Goal: Transaction & Acquisition: Purchase product/service

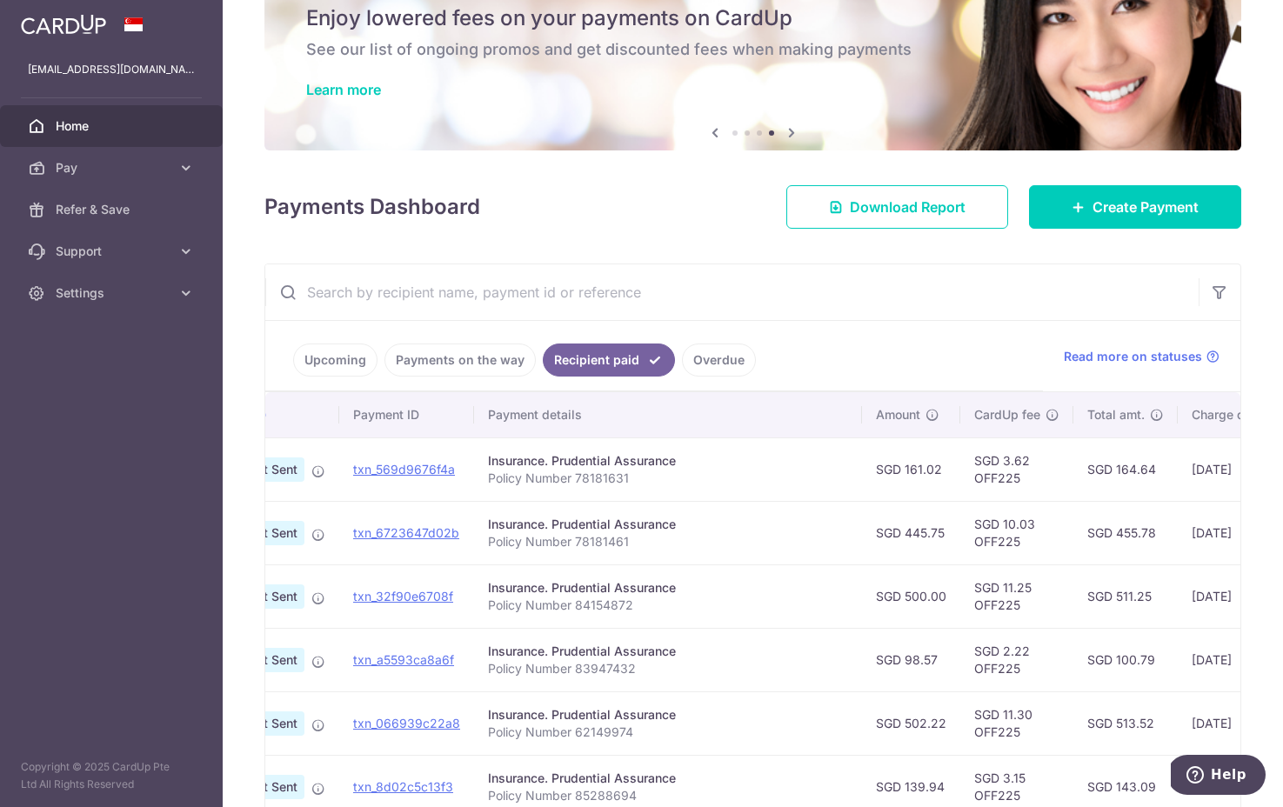
scroll to position [87, 0]
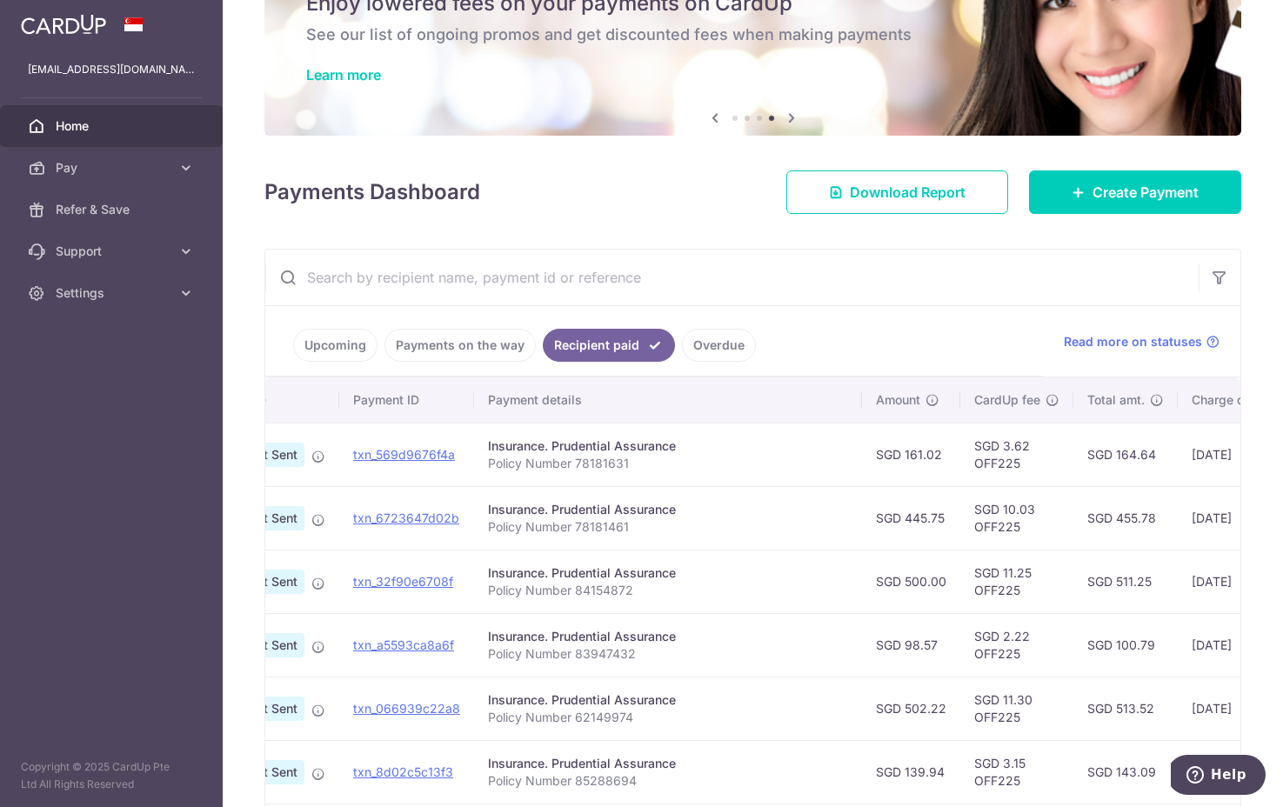
click at [450, 336] on link "Payments on the way" at bounding box center [459, 345] width 151 height 33
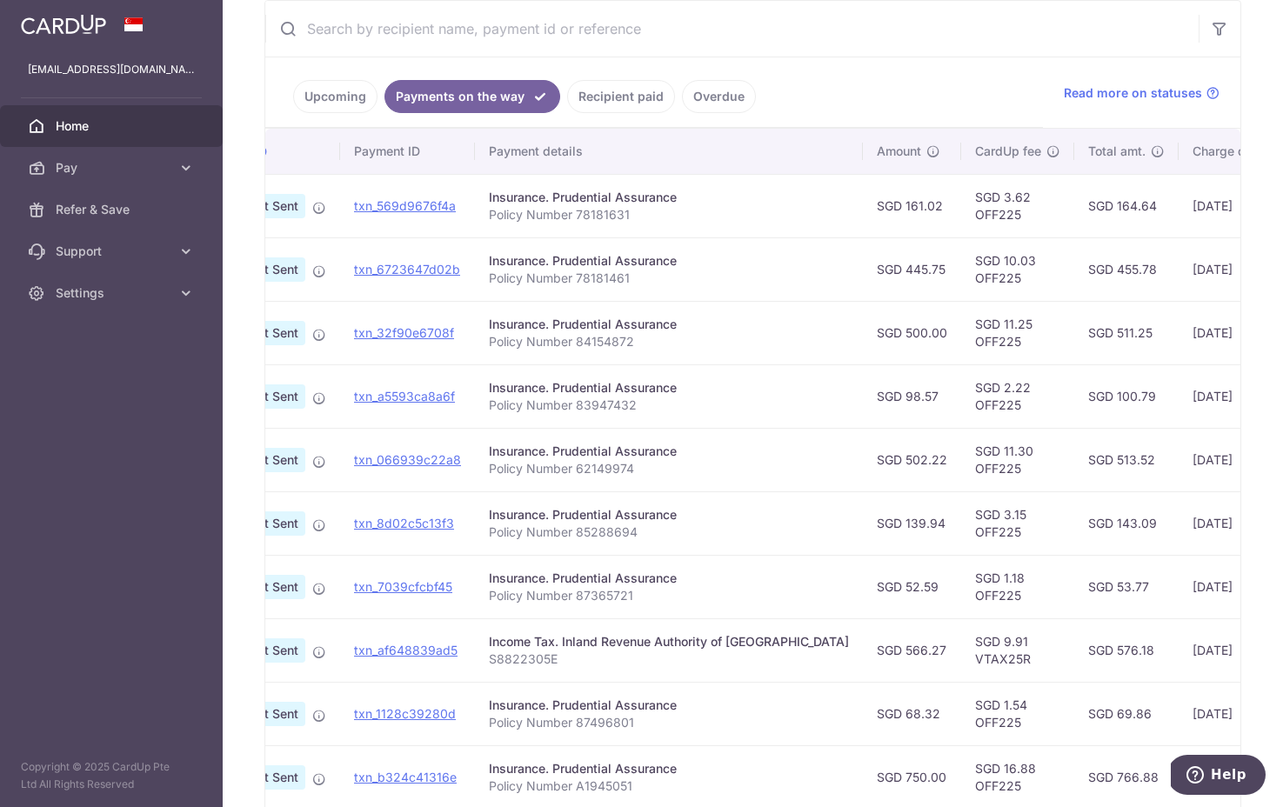
scroll to position [337, 0]
click at [609, 93] on link "Recipient paid" at bounding box center [621, 94] width 108 height 33
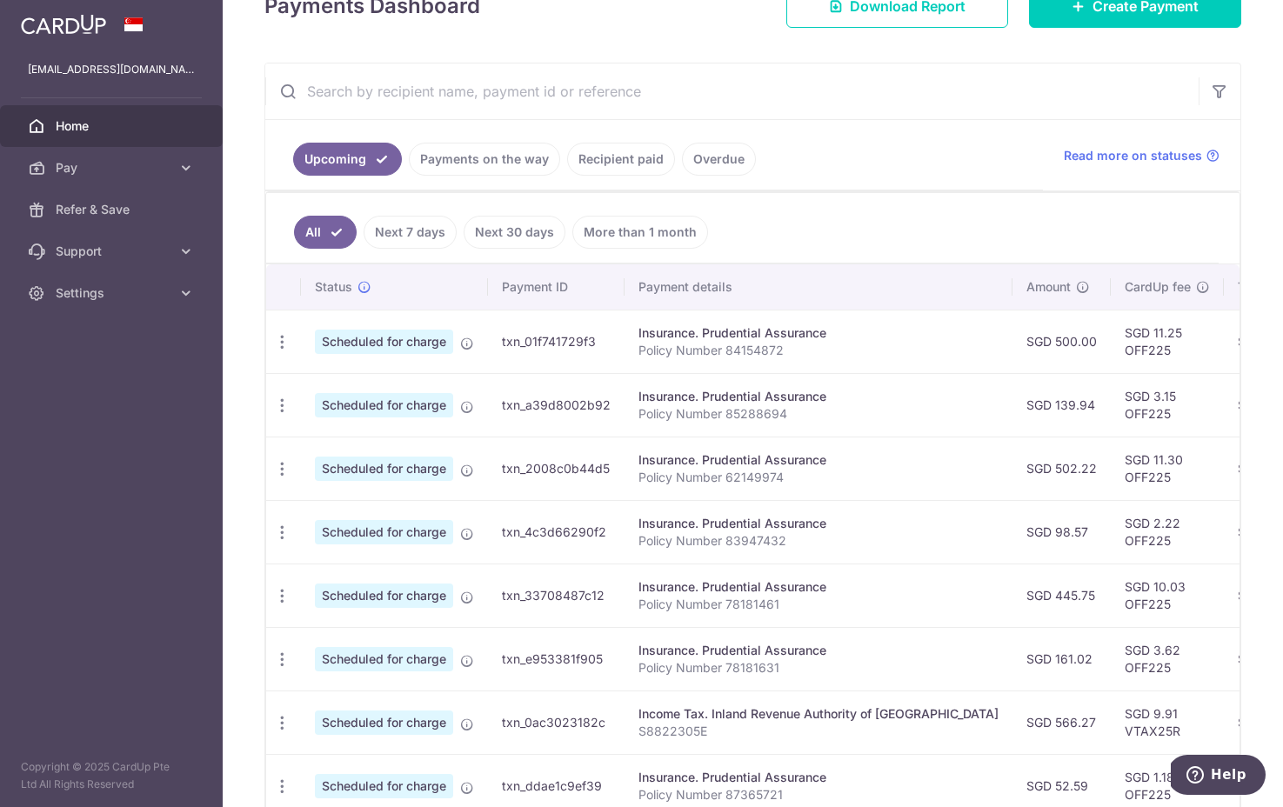
scroll to position [208, 0]
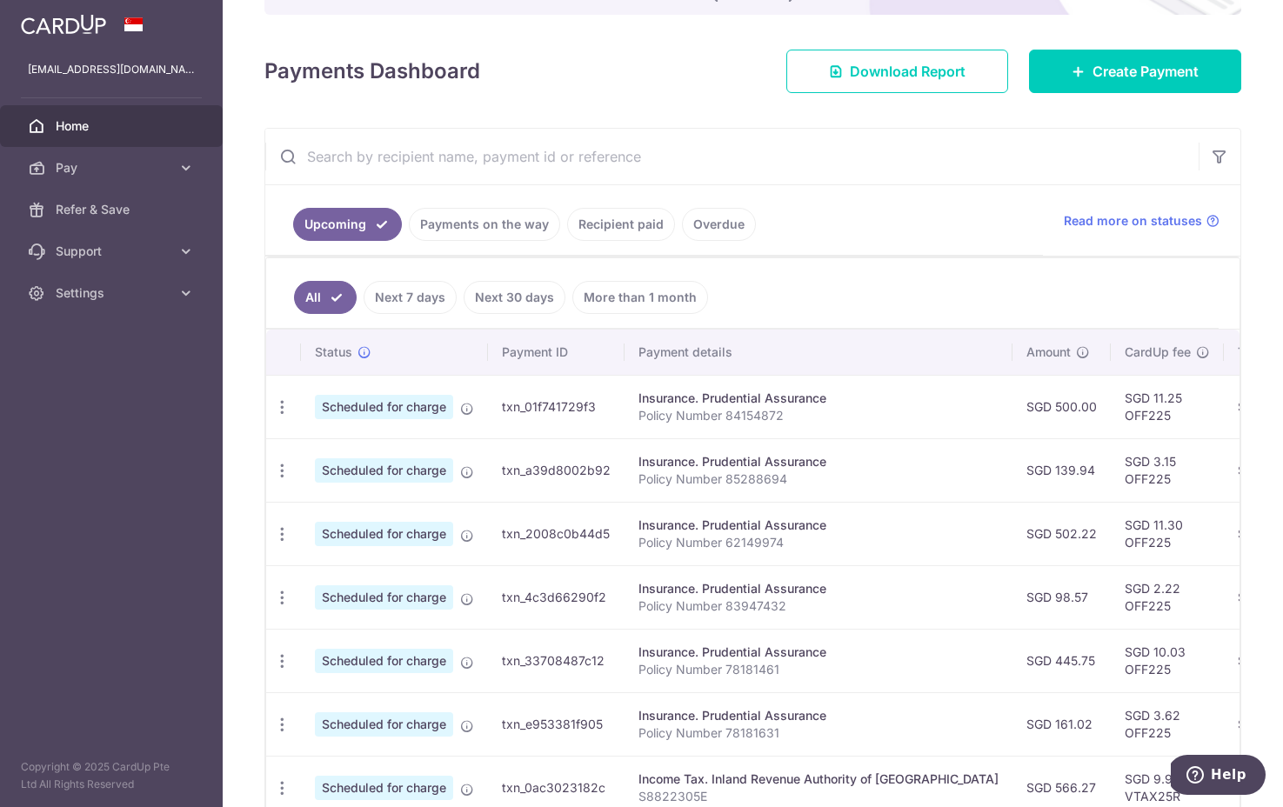
click at [636, 234] on link "Recipient paid" at bounding box center [621, 224] width 108 height 33
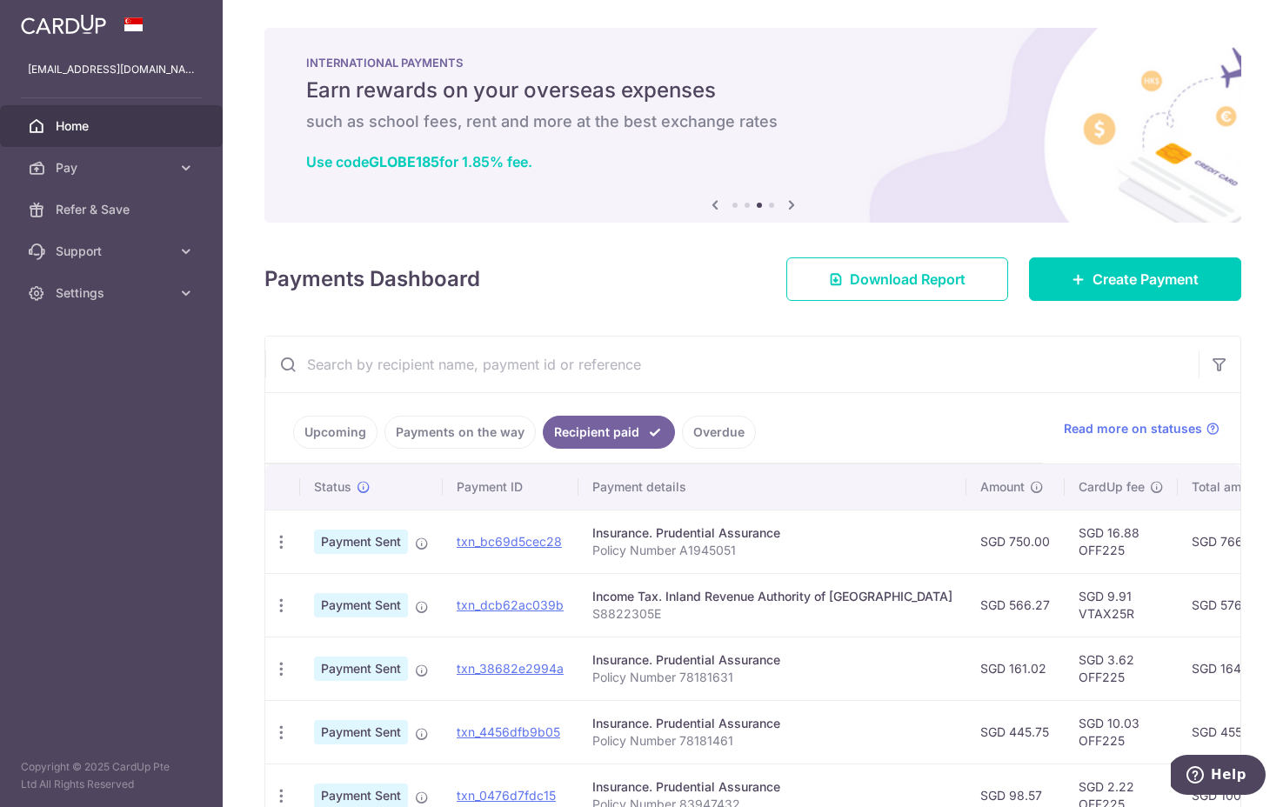
click at [483, 424] on link "Payments on the way" at bounding box center [459, 432] width 151 height 33
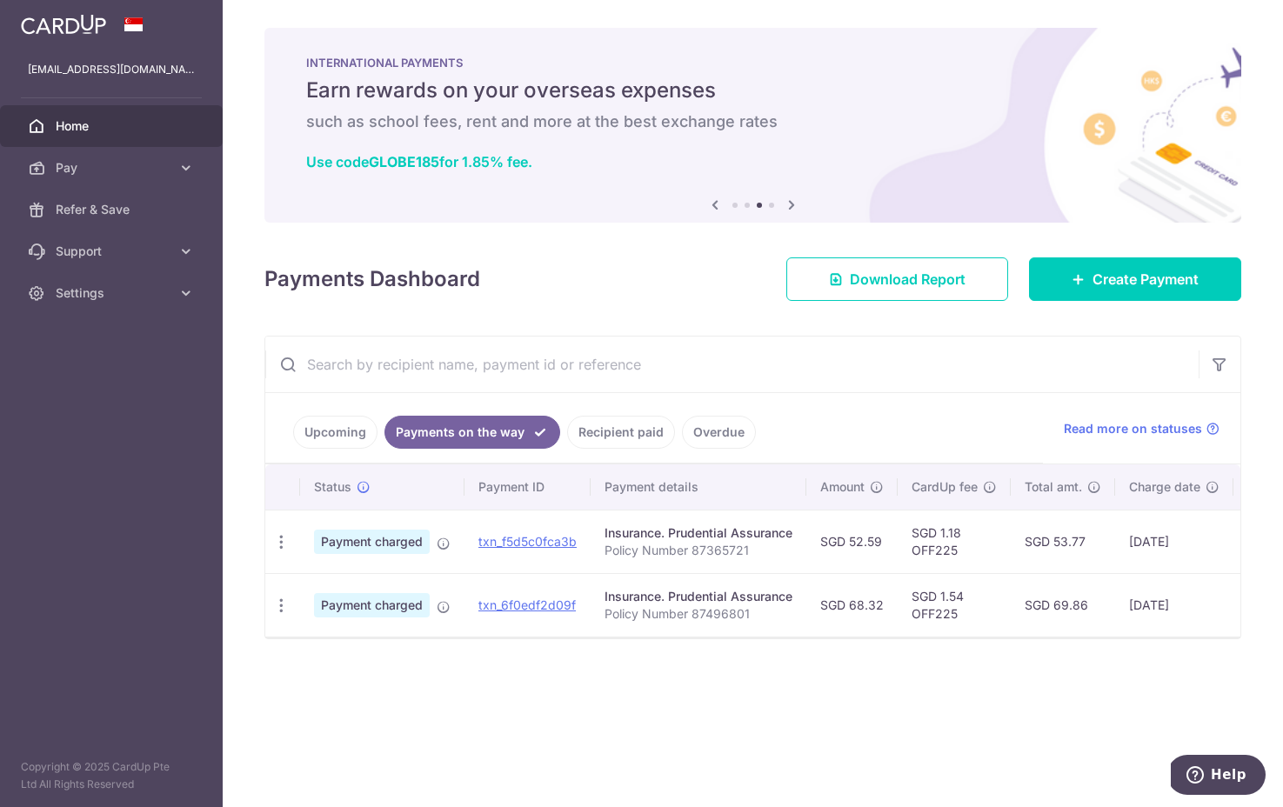
click at [708, 431] on link "Overdue" at bounding box center [719, 432] width 74 height 33
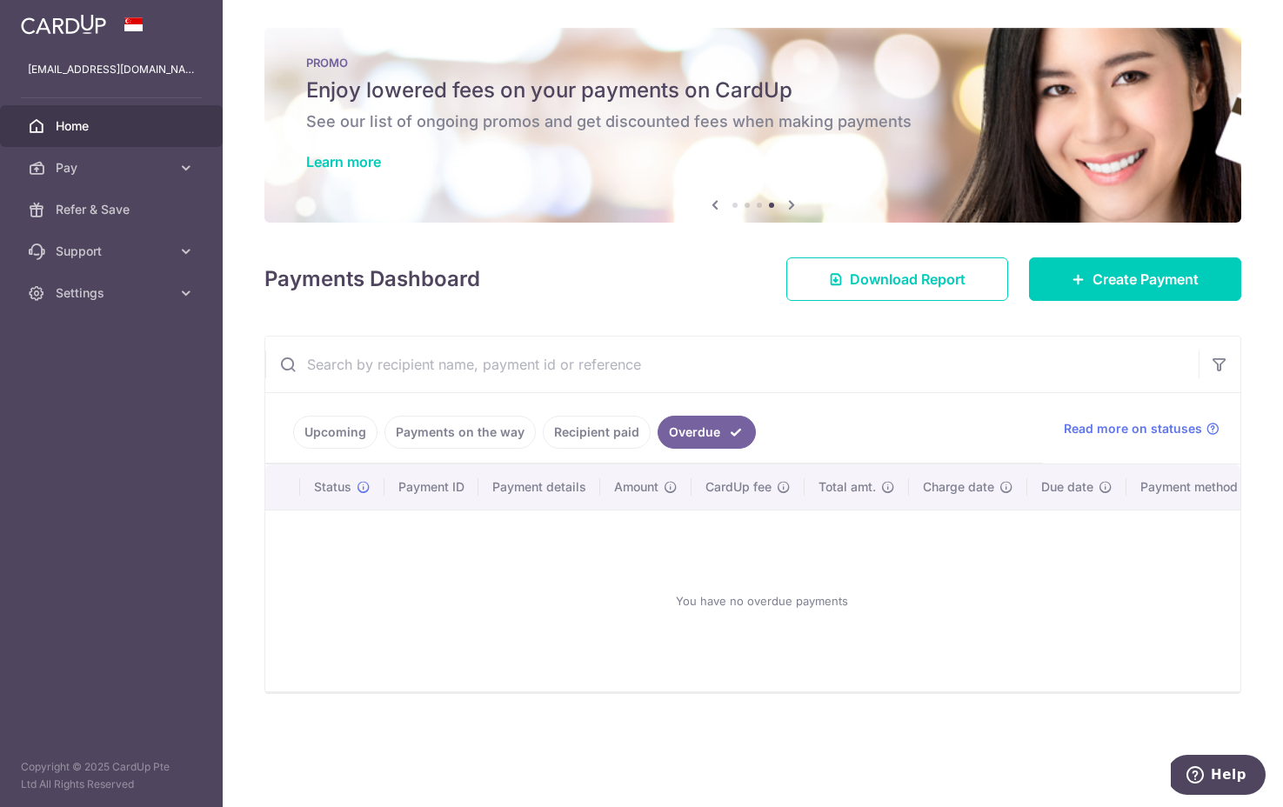
click at [364, 432] on link "Upcoming" at bounding box center [335, 432] width 84 height 33
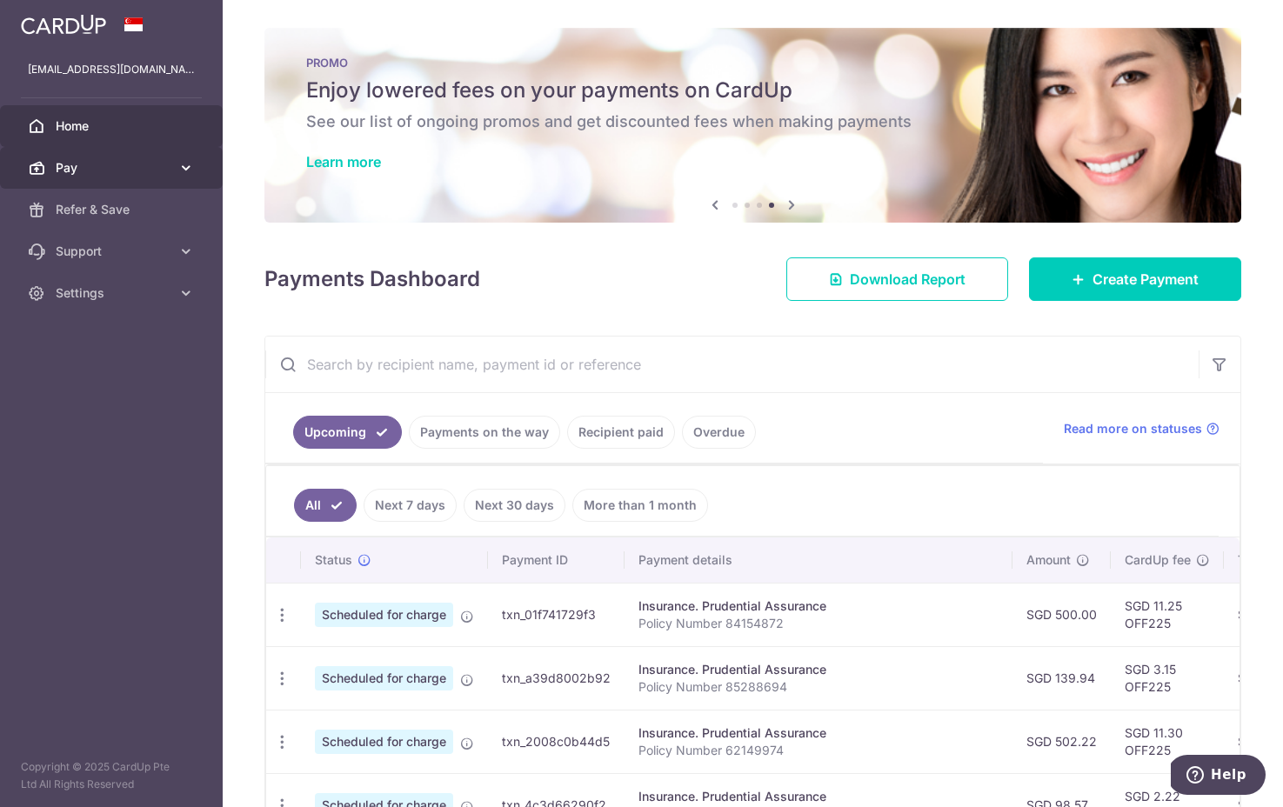
click at [120, 163] on span "Pay" at bounding box center [113, 167] width 115 height 17
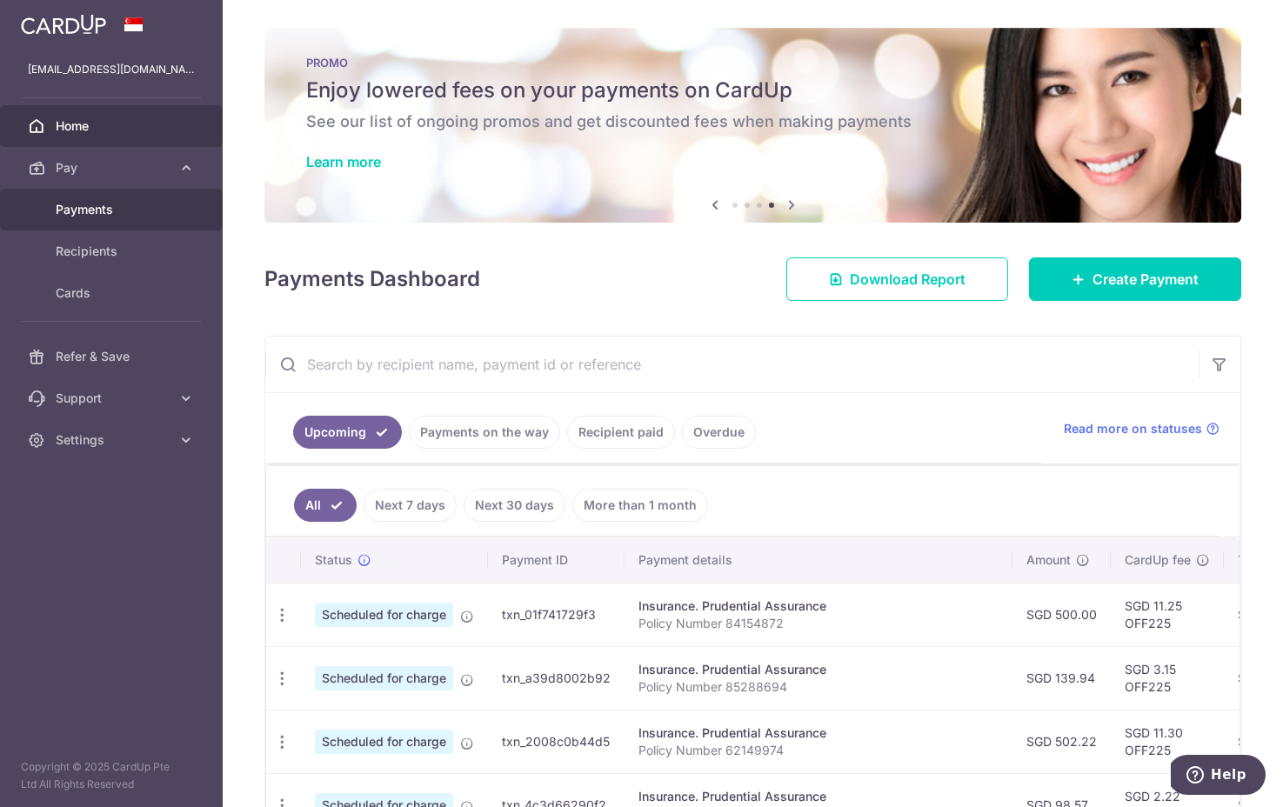
click at [110, 209] on span "Payments" at bounding box center [113, 209] width 115 height 17
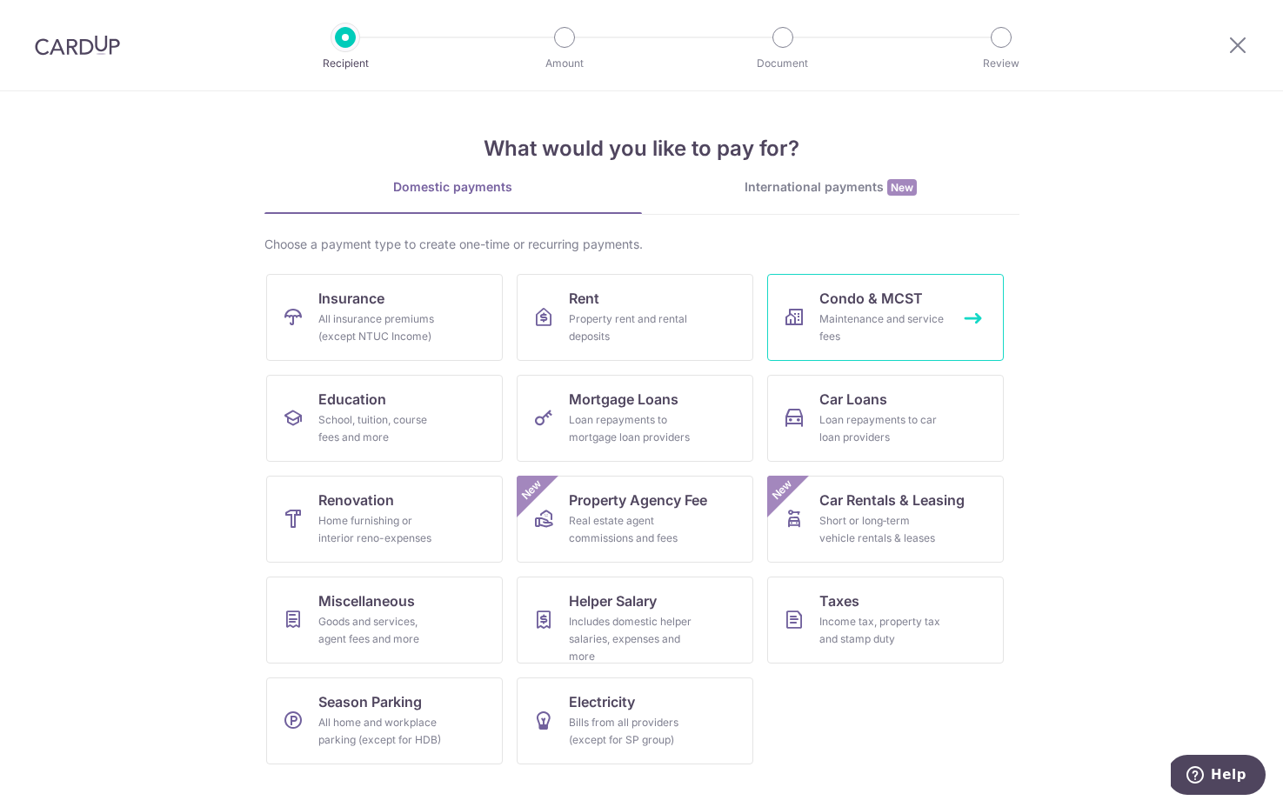
click at [843, 306] on span "Condo & MCST" at bounding box center [870, 298] width 103 height 21
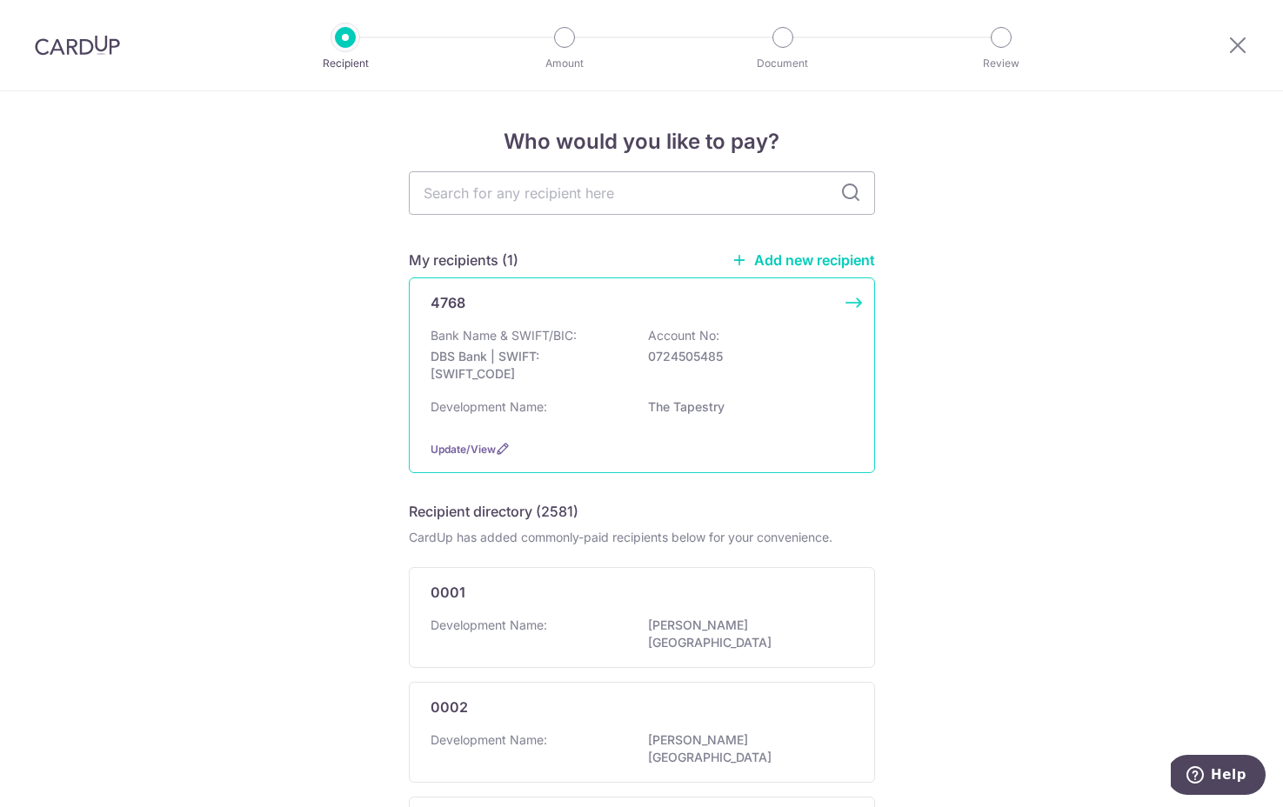
click at [734, 327] on div "Bank Name & SWIFT/BIC: DBS Bank | SWIFT: [SWIFT_CODE] Account No: 0724505485" at bounding box center [641, 359] width 423 height 64
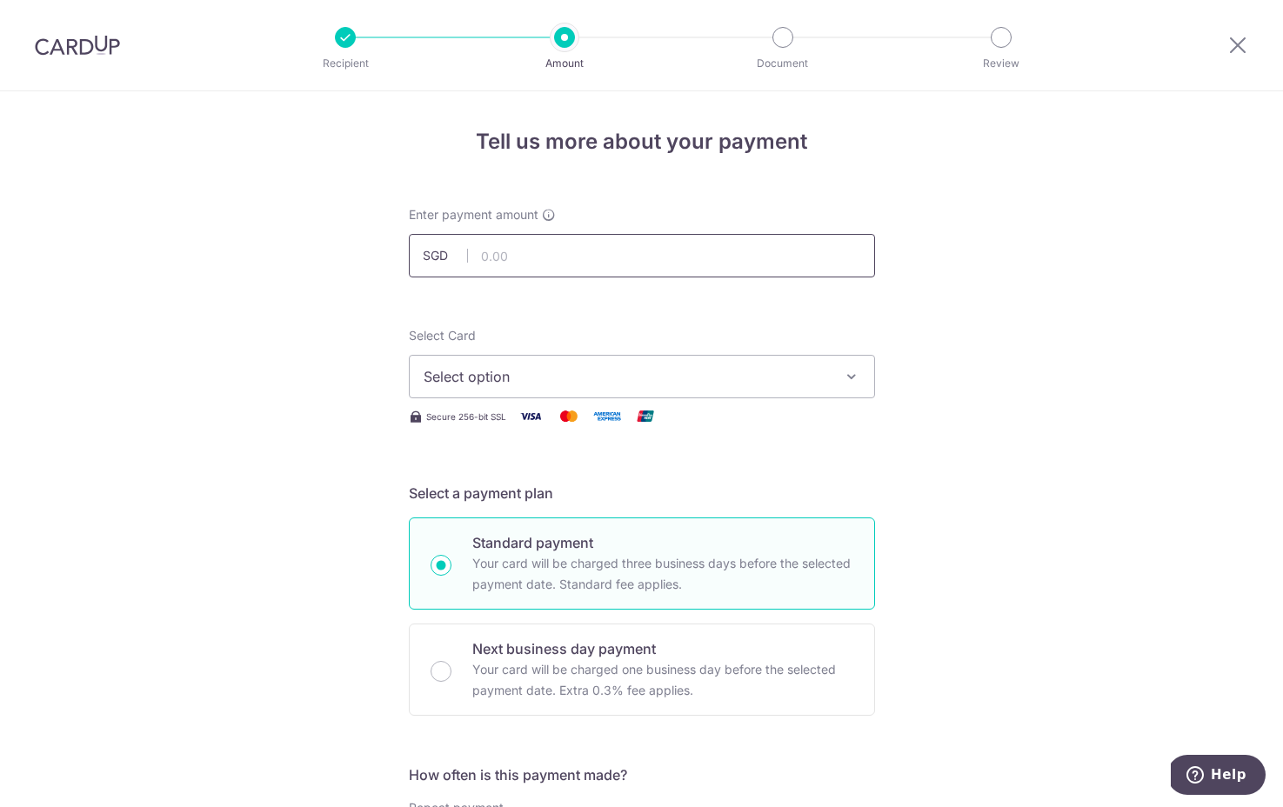
click at [556, 260] on input "text" at bounding box center [642, 255] width 466 height 43
type input "981.00"
click at [706, 370] on span "Select option" at bounding box center [625, 376] width 405 height 21
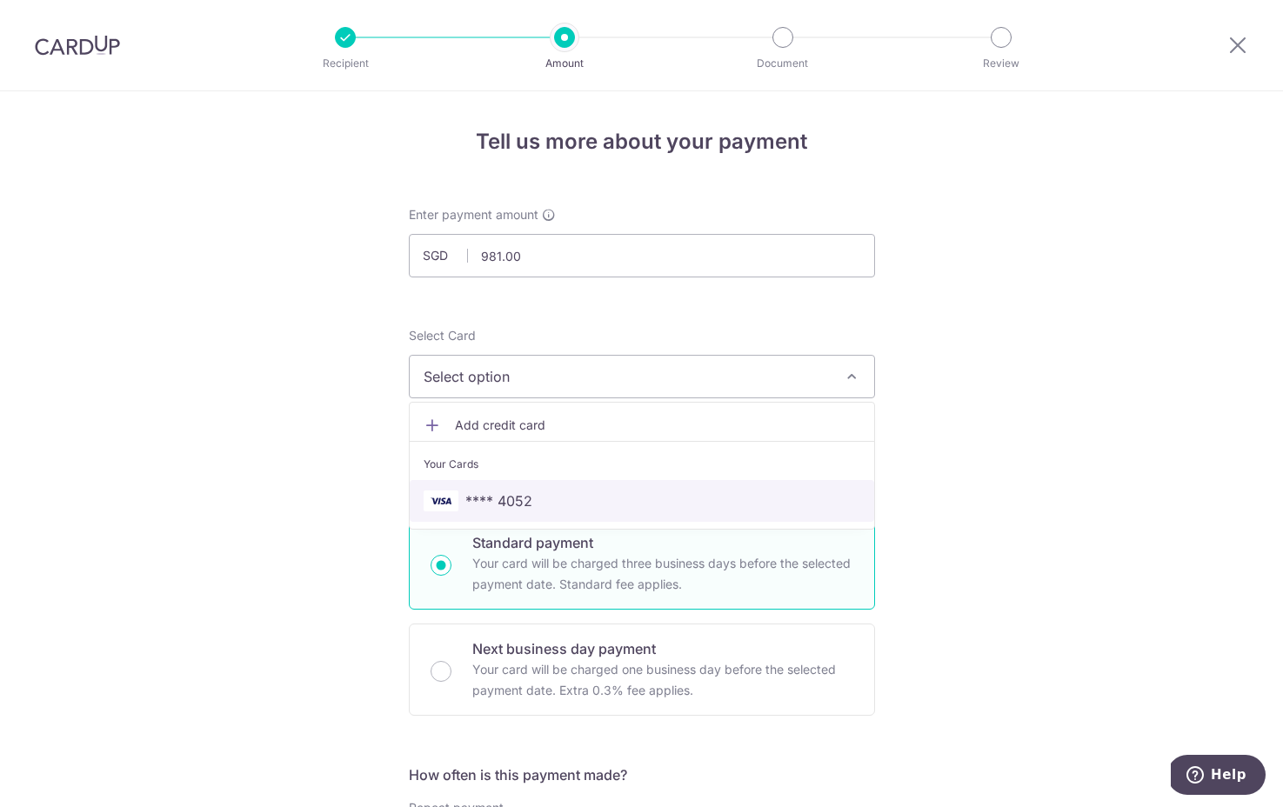
click at [682, 493] on span "**** 4052" at bounding box center [641, 500] width 437 height 21
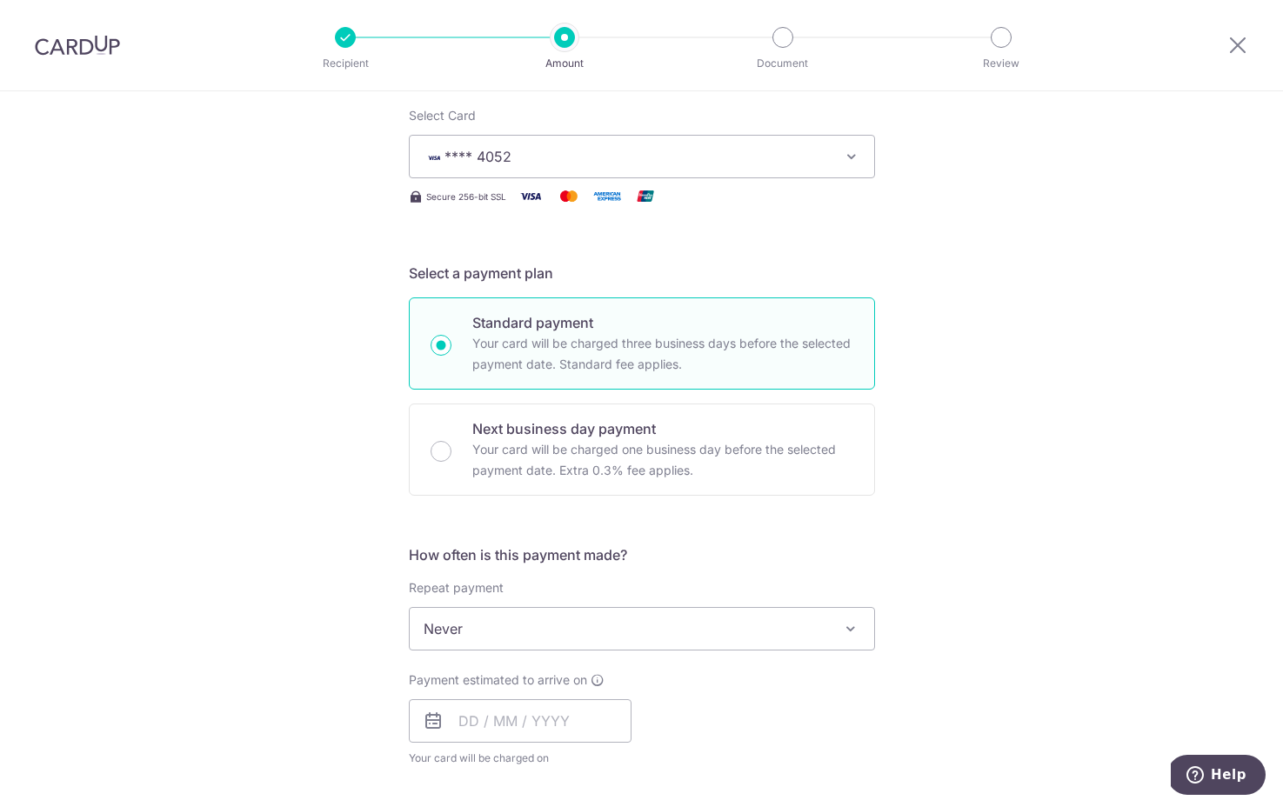
scroll to position [312, 0]
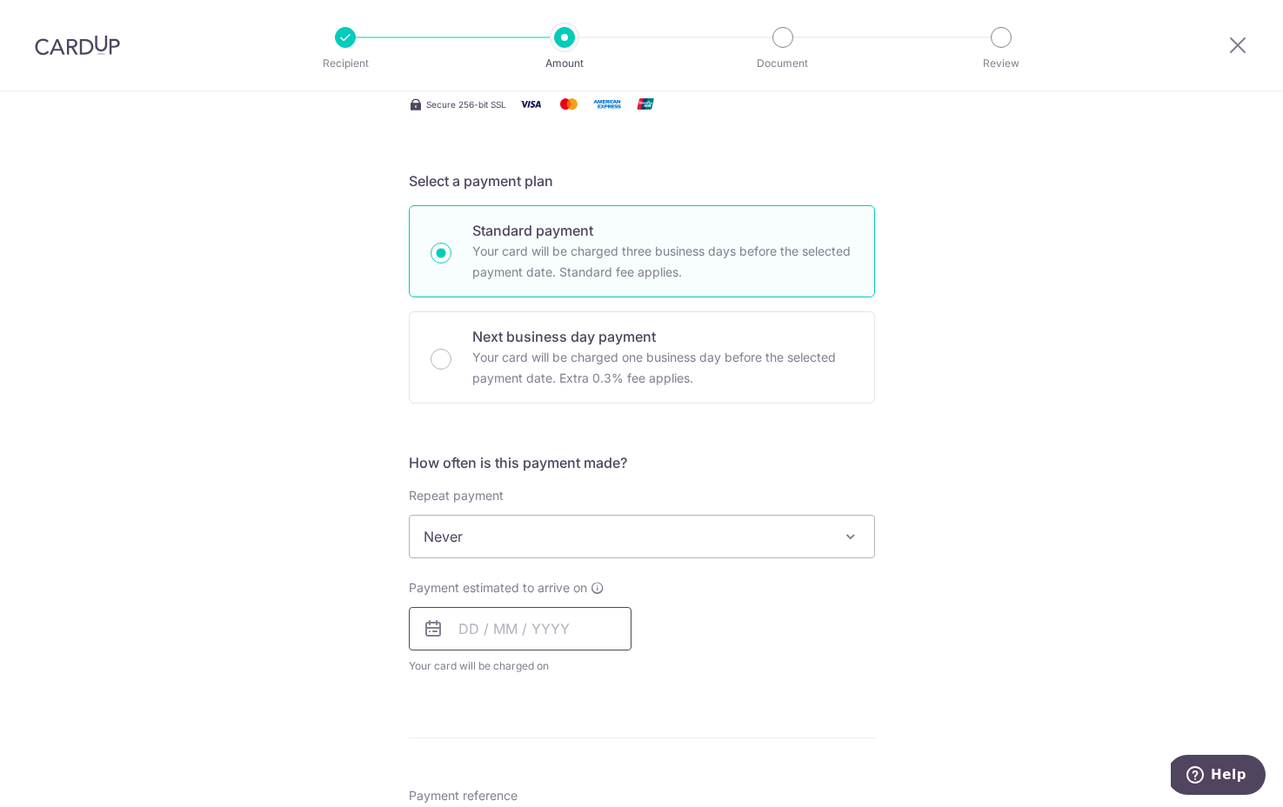
click at [527, 636] on input "text" at bounding box center [520, 628] width 223 height 43
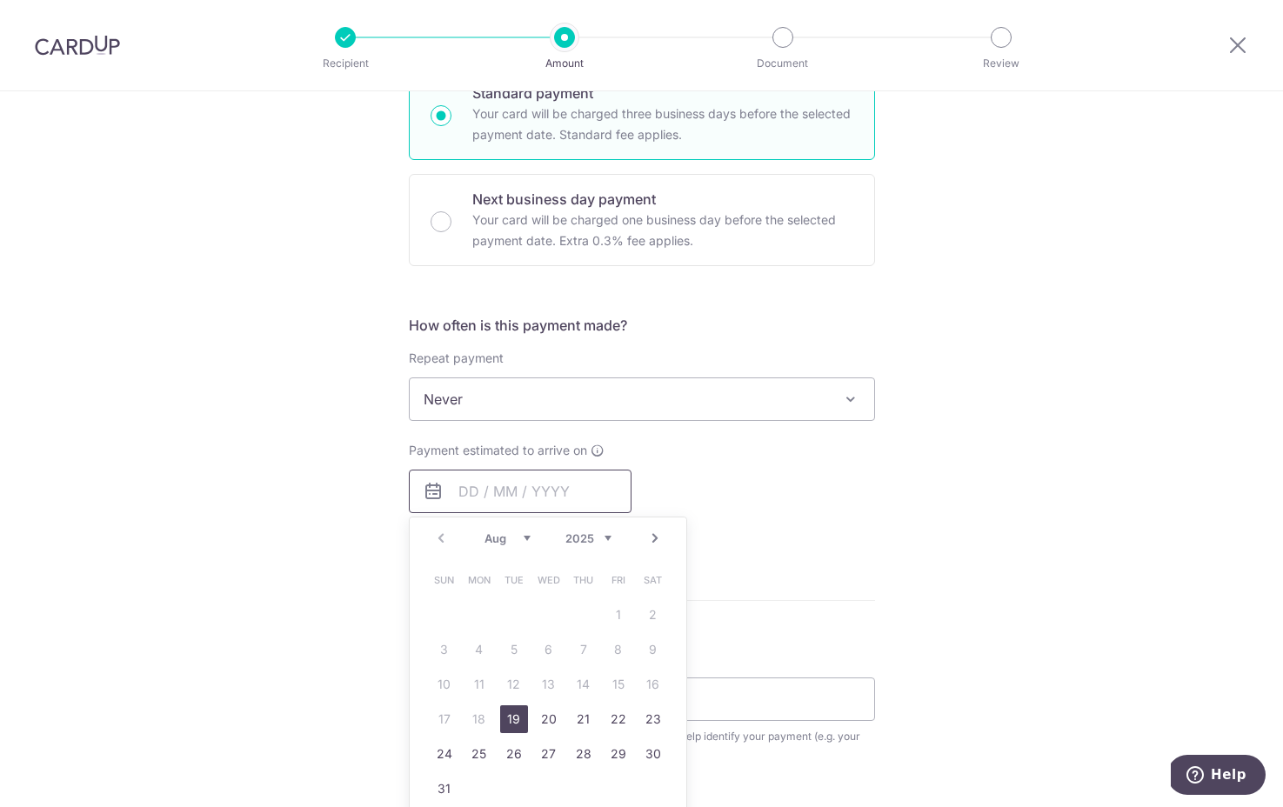
scroll to position [457, 0]
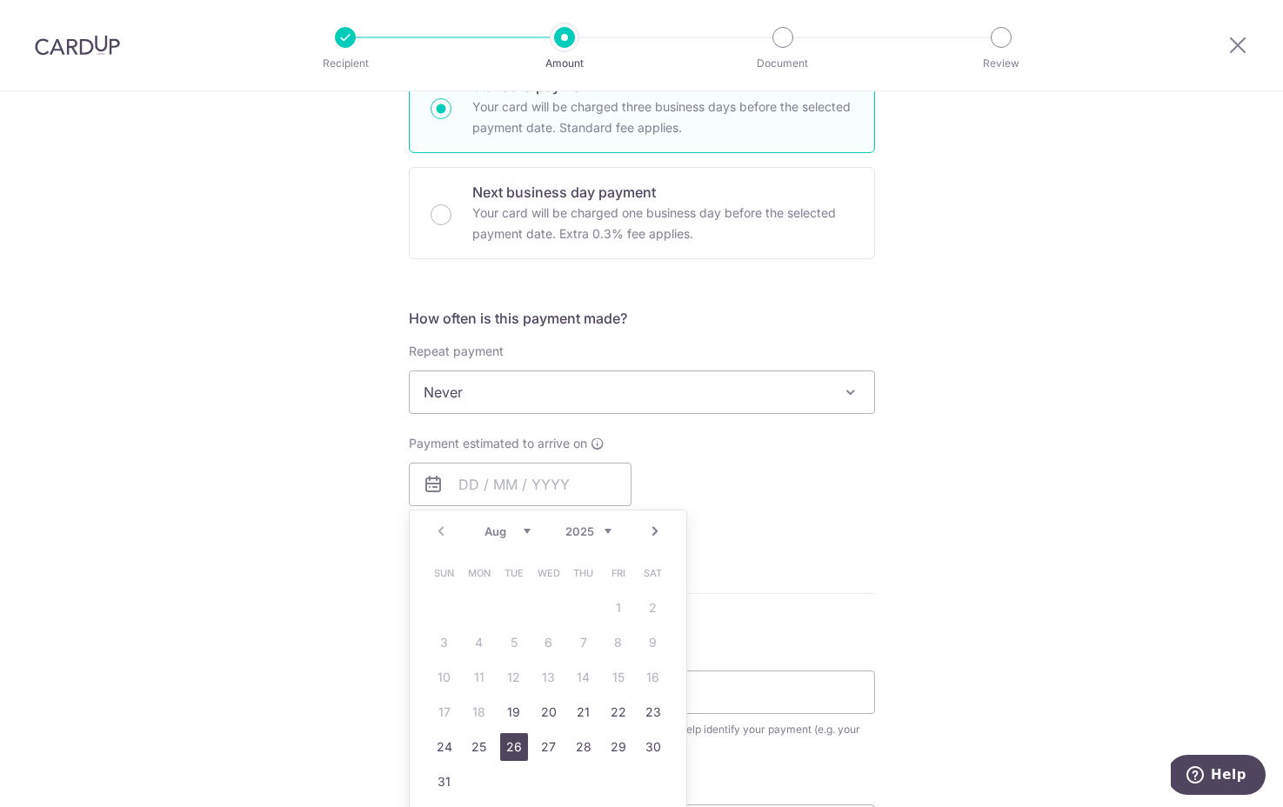
click at [517, 741] on link "26" at bounding box center [514, 747] width 28 height 28
type input "[DATE]"
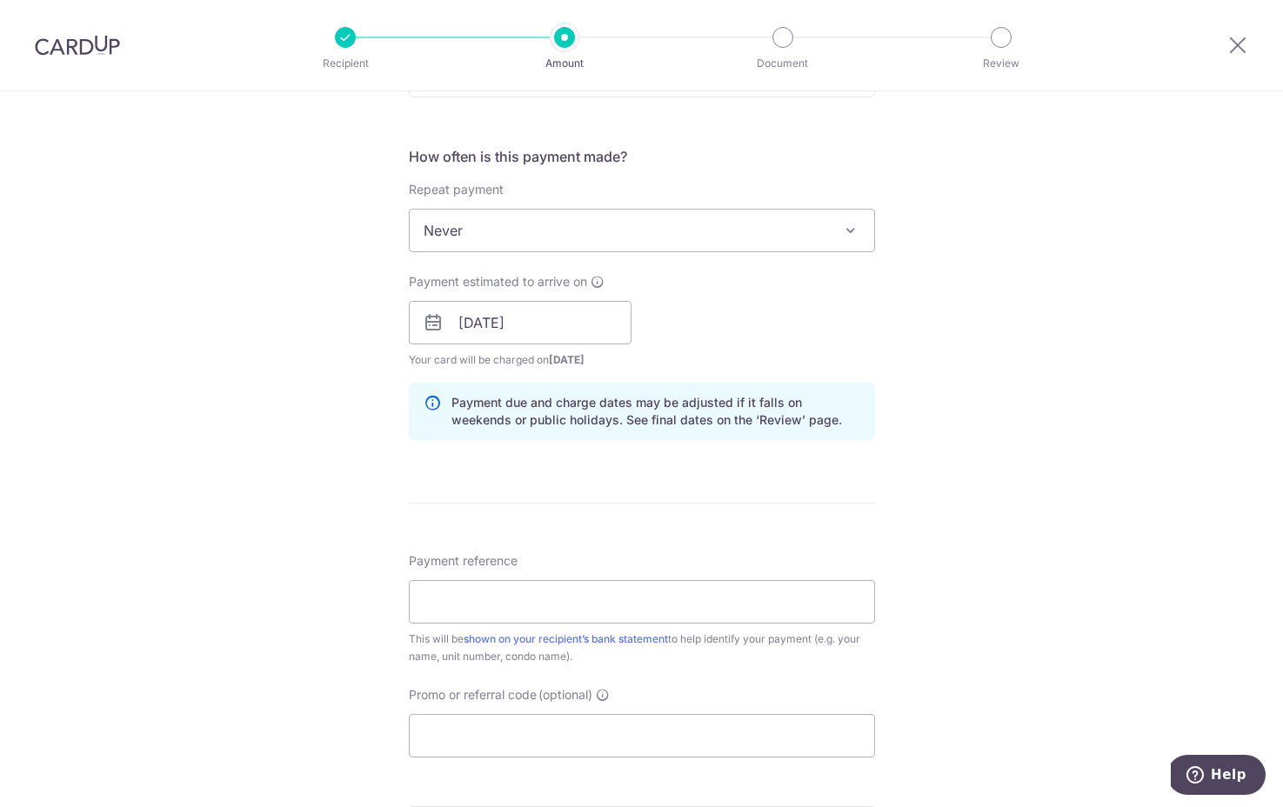
scroll to position [620, 0]
click at [783, 603] on input "Payment reference" at bounding box center [642, 599] width 466 height 43
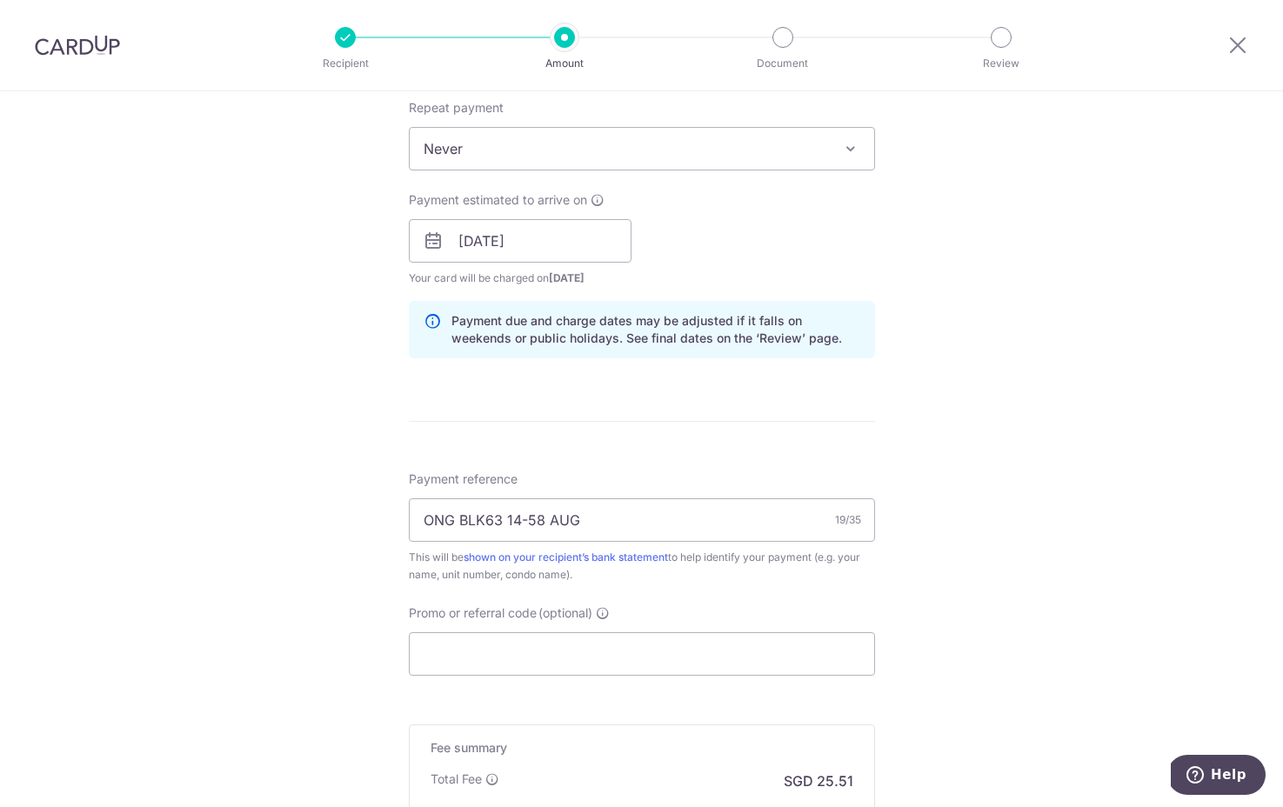
click at [1256, 449] on div "Tell us more about your payment Enter payment amount SGD 981.00 981.00 Select C…" at bounding box center [641, 213] width 1283 height 1644
click at [581, 517] on input "ONG BLK63 14-58 AUG" at bounding box center [642, 519] width 466 height 43
type input "ONG BLK63 14-58 AUG TO OCT"
click at [575, 642] on input "Promo or referral code (optional)" at bounding box center [642, 653] width 466 height 43
paste input "OFF225"
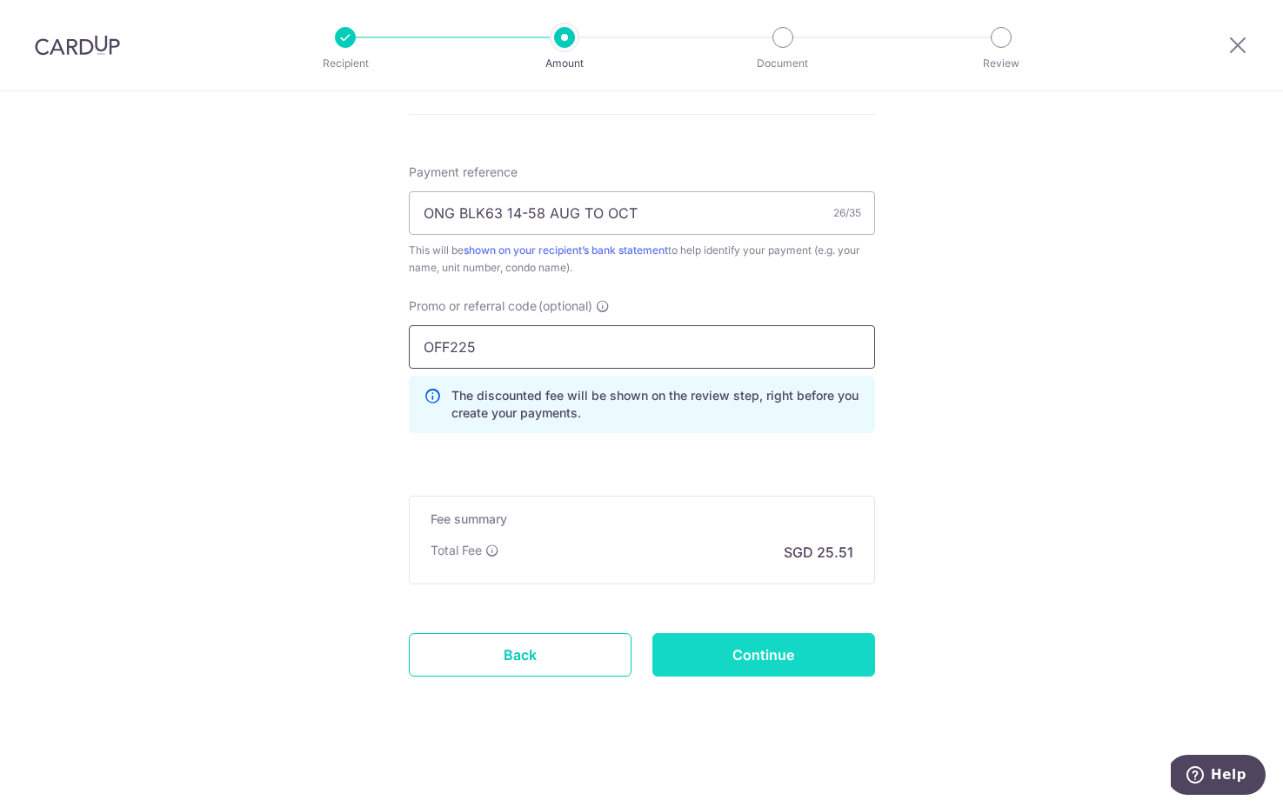
scroll to position [1007, 0]
type input "OFF225"
click at [780, 656] on input "Continue" at bounding box center [763, 654] width 223 height 43
type input "Create Schedule"
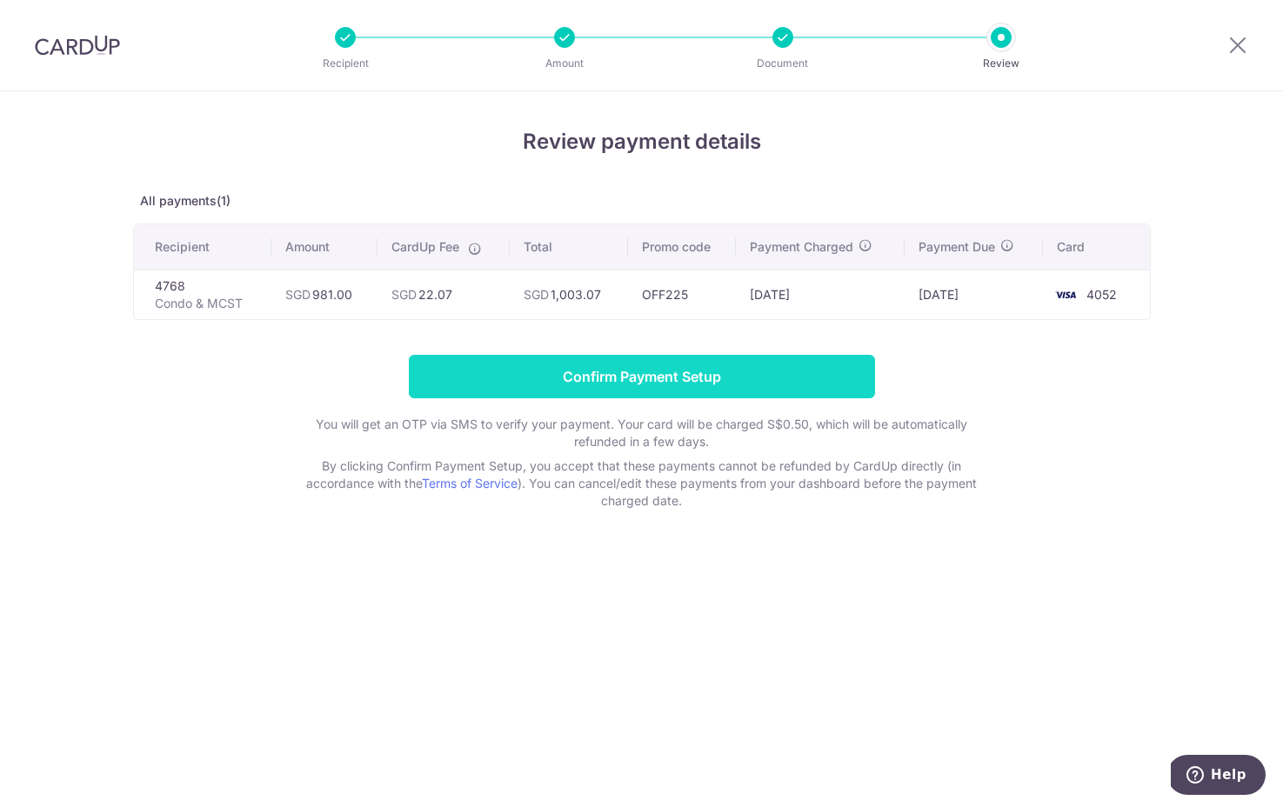
click at [701, 382] on input "Confirm Payment Setup" at bounding box center [642, 376] width 466 height 43
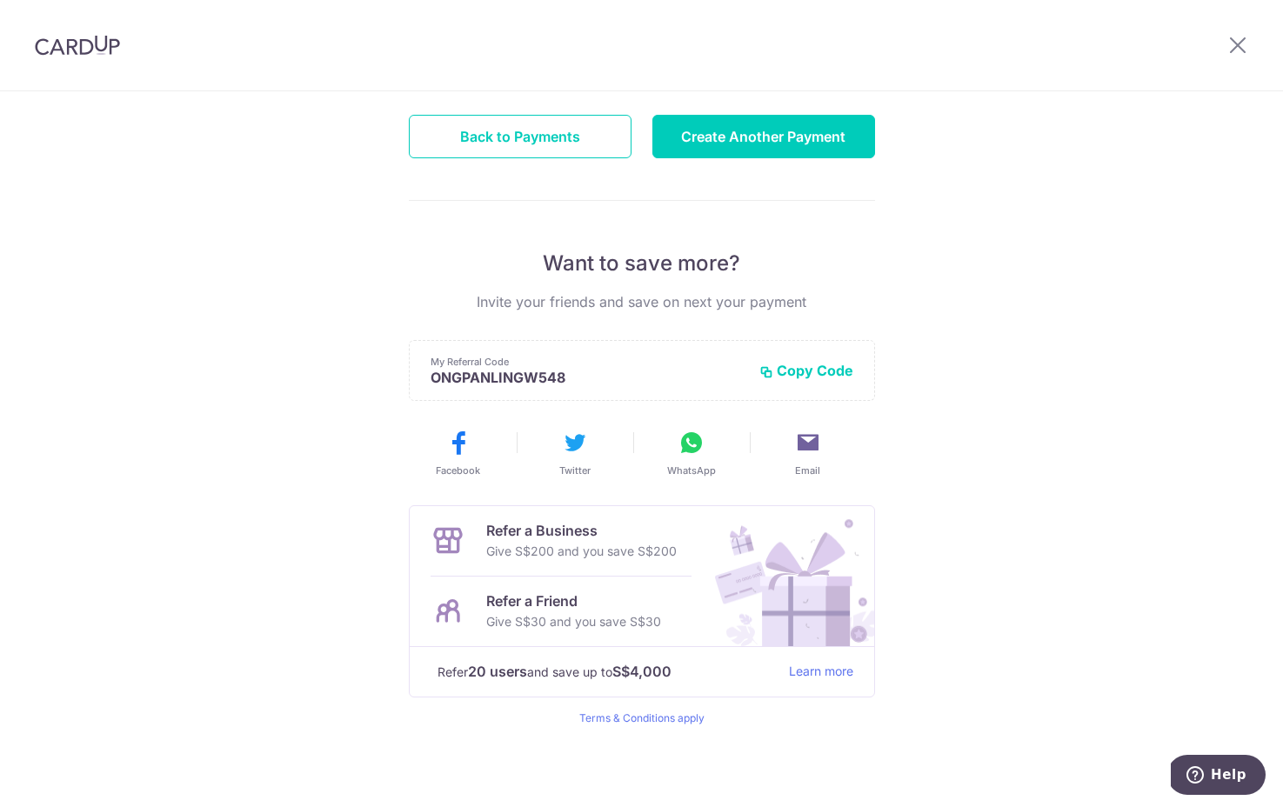
scroll to position [214, 0]
click at [539, 132] on button "Back to Payments" at bounding box center [520, 136] width 223 height 43
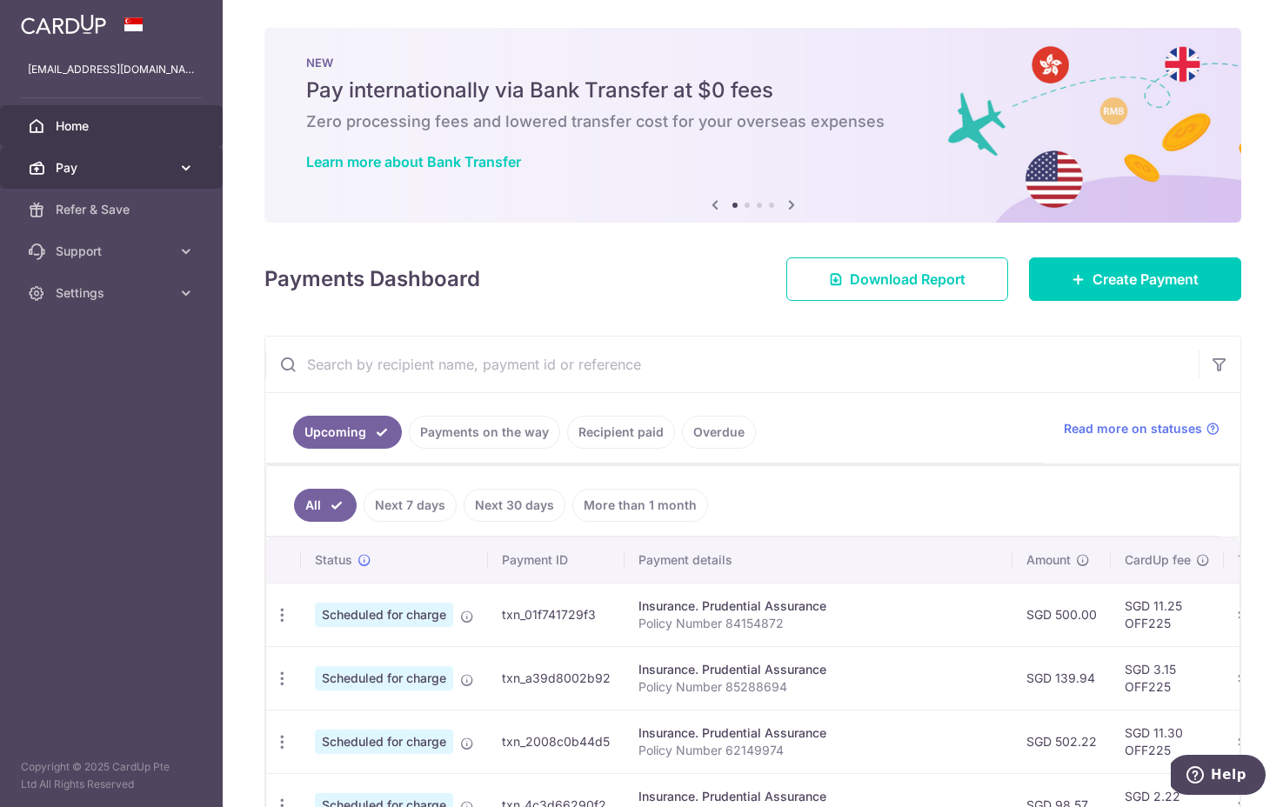
click at [109, 166] on span "Pay" at bounding box center [113, 167] width 115 height 17
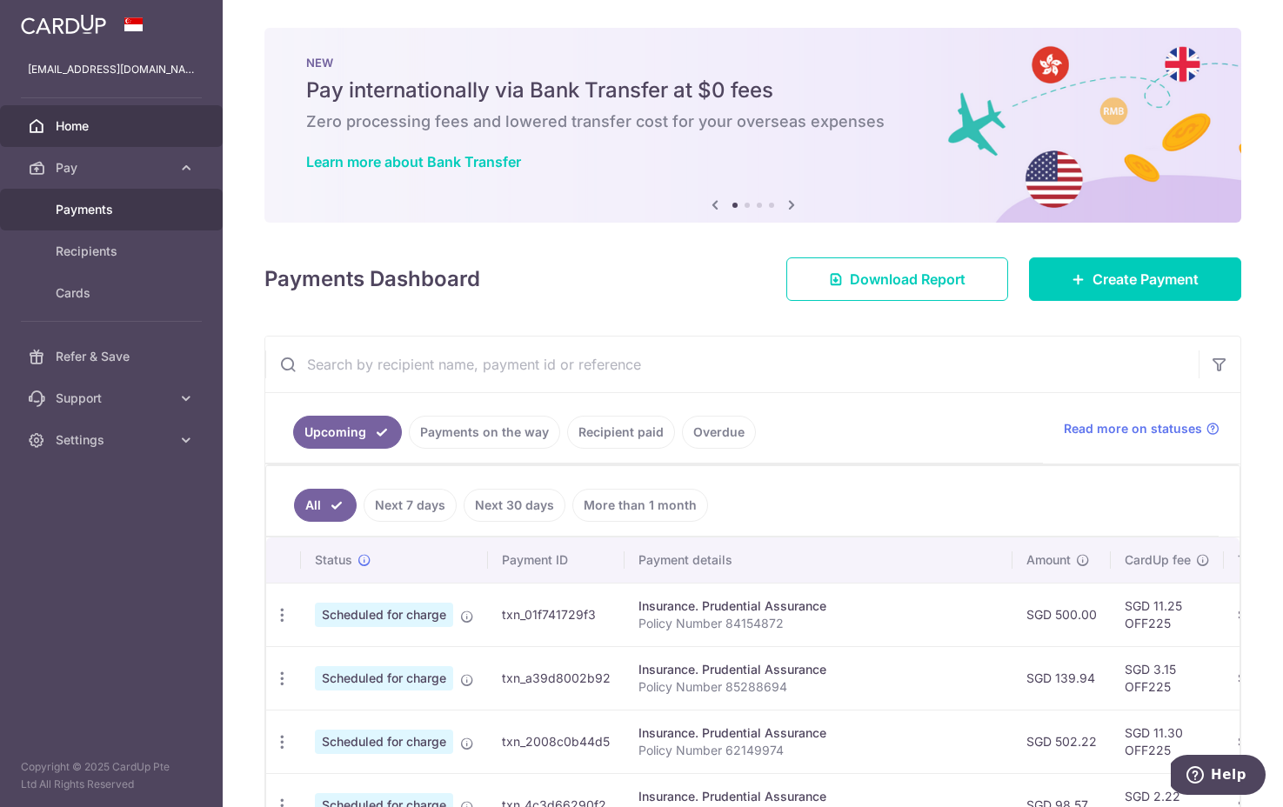
click at [97, 214] on span "Payments" at bounding box center [113, 209] width 115 height 17
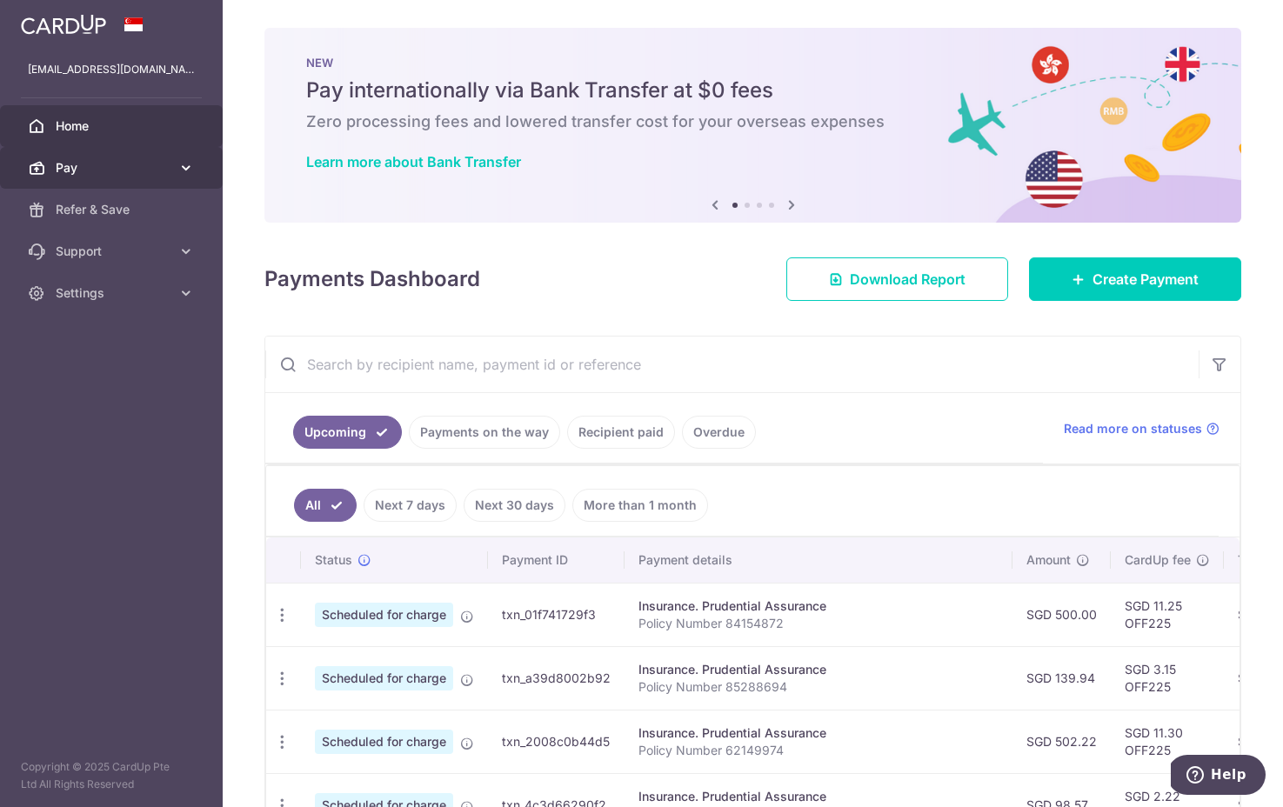
click at [116, 168] on span "Pay" at bounding box center [113, 167] width 115 height 17
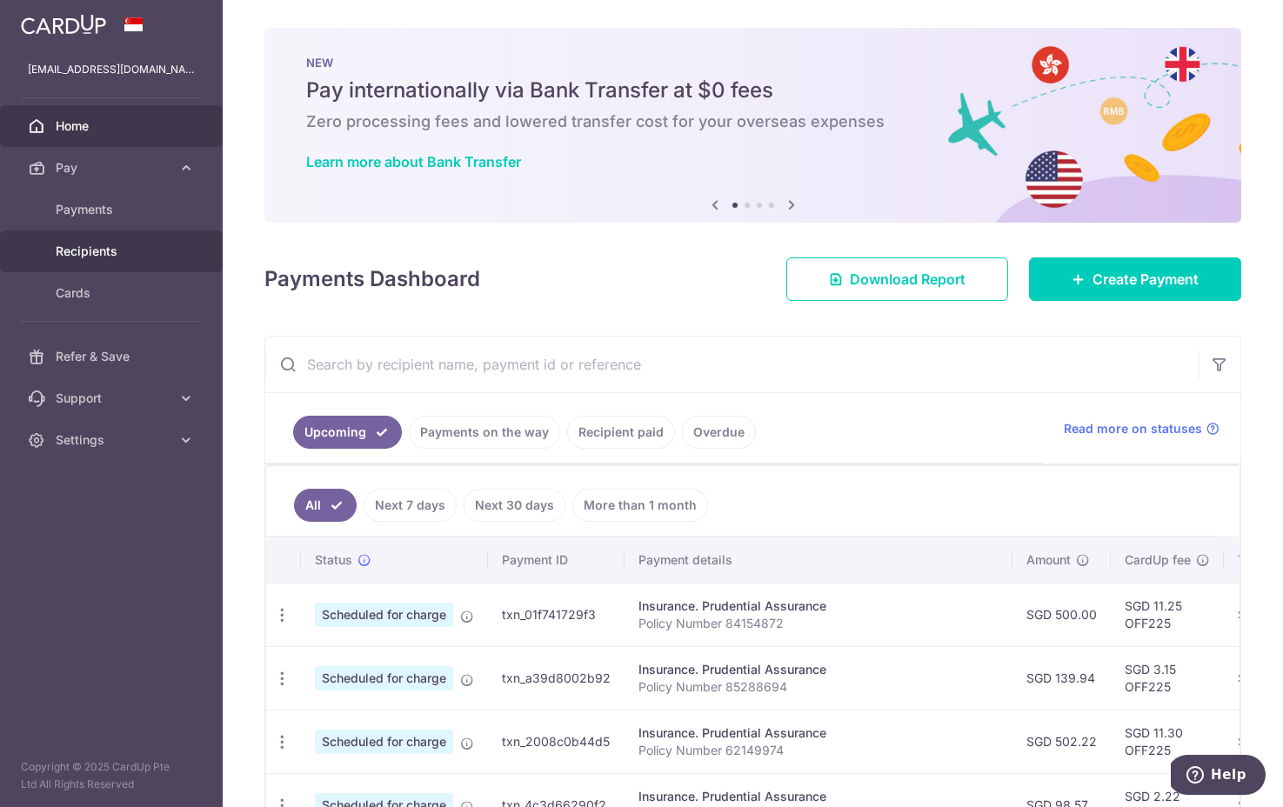
click at [122, 257] on span "Recipients" at bounding box center [113, 251] width 115 height 17
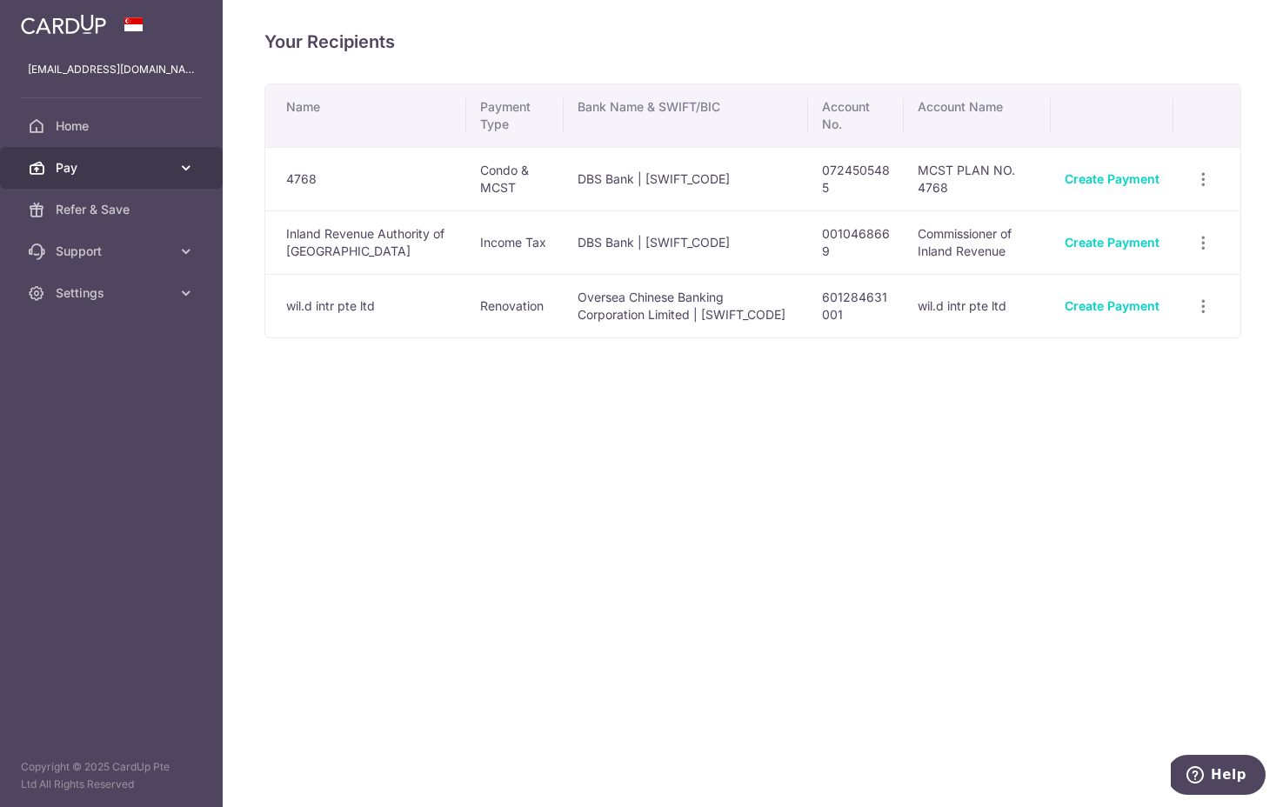
click at [103, 155] on link "Pay" at bounding box center [111, 168] width 223 height 42
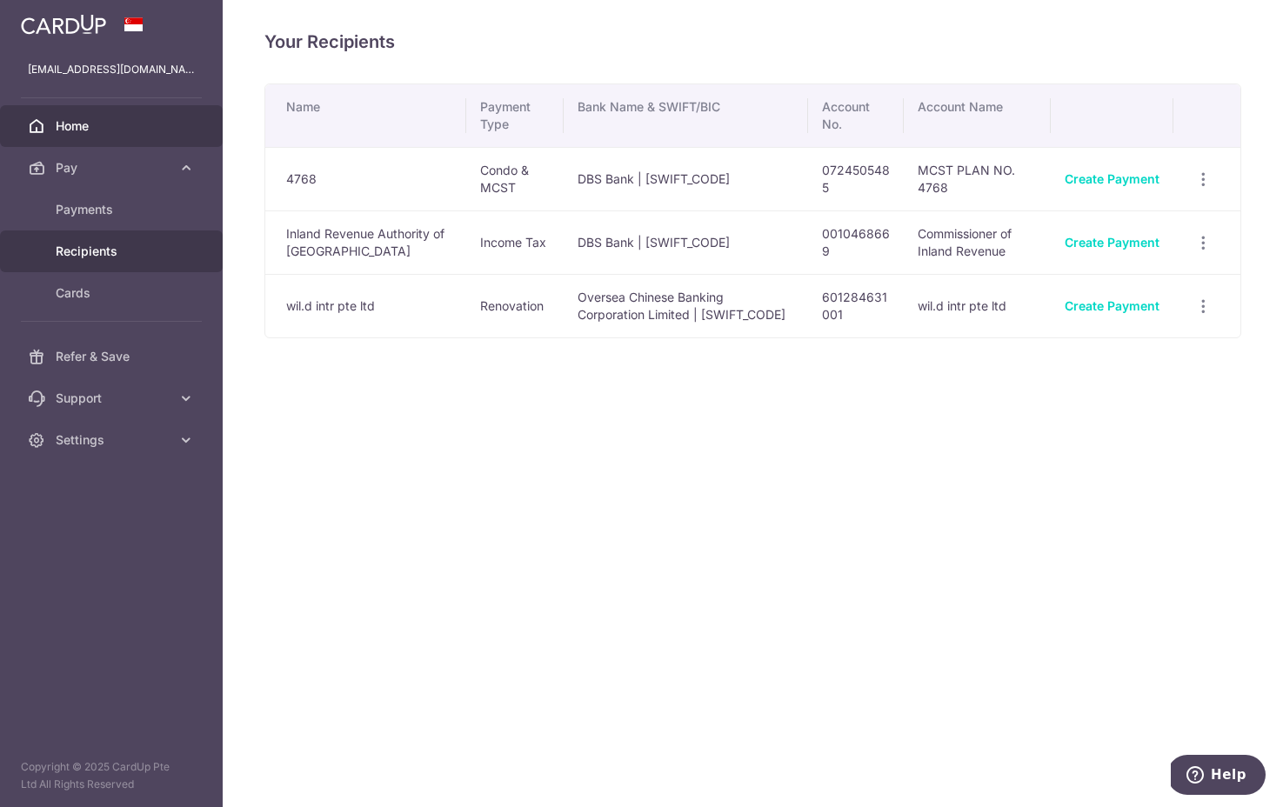
click at [103, 130] on span "Home" at bounding box center [113, 125] width 115 height 17
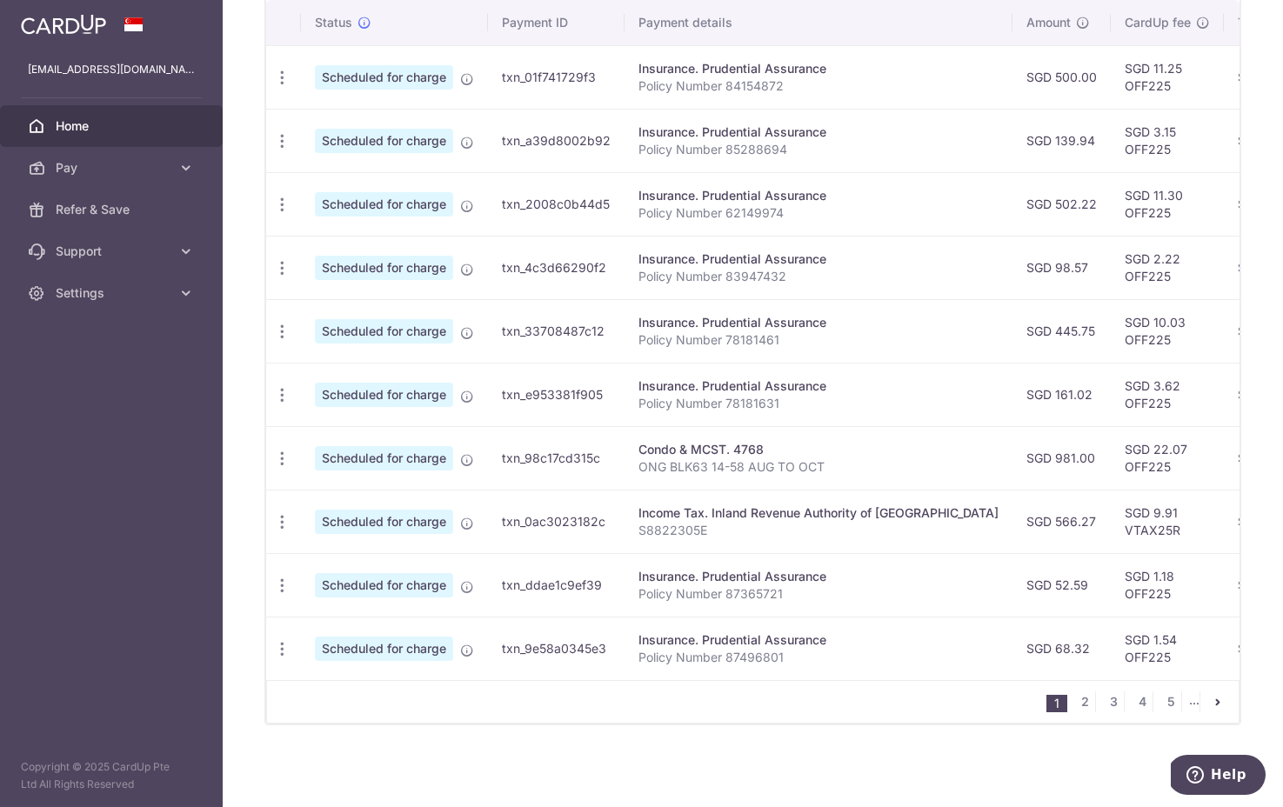
scroll to position [543, 0]
click at [678, 458] on p "ONG BLK63 14-58 AUG TO OCT" at bounding box center [818, 466] width 360 height 17
click at [437, 451] on span "Scheduled for charge" at bounding box center [384, 458] width 138 height 24
click at [1124, 448] on td "SGD 22.07 OFF225" at bounding box center [1166, 457] width 113 height 63
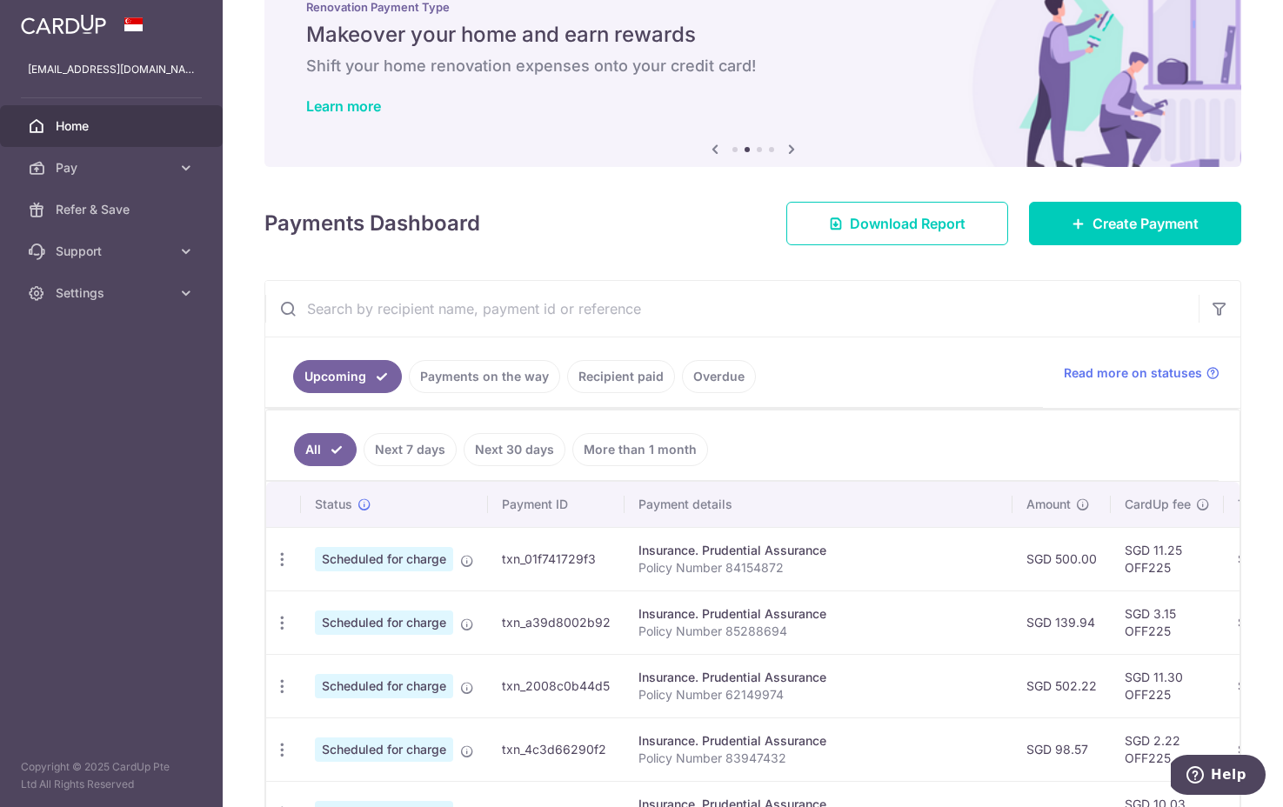
scroll to position [23, 0]
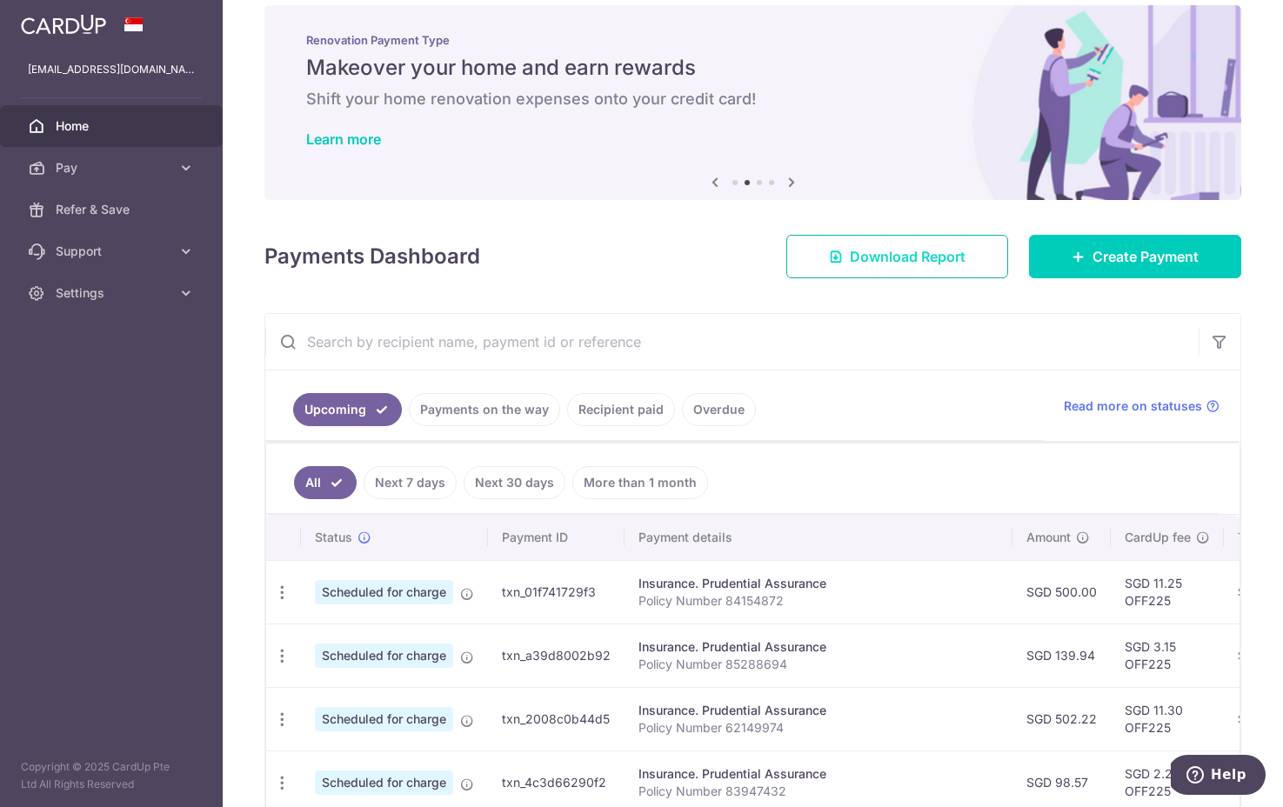
click at [901, 263] on span "Download Report" at bounding box center [908, 256] width 116 height 21
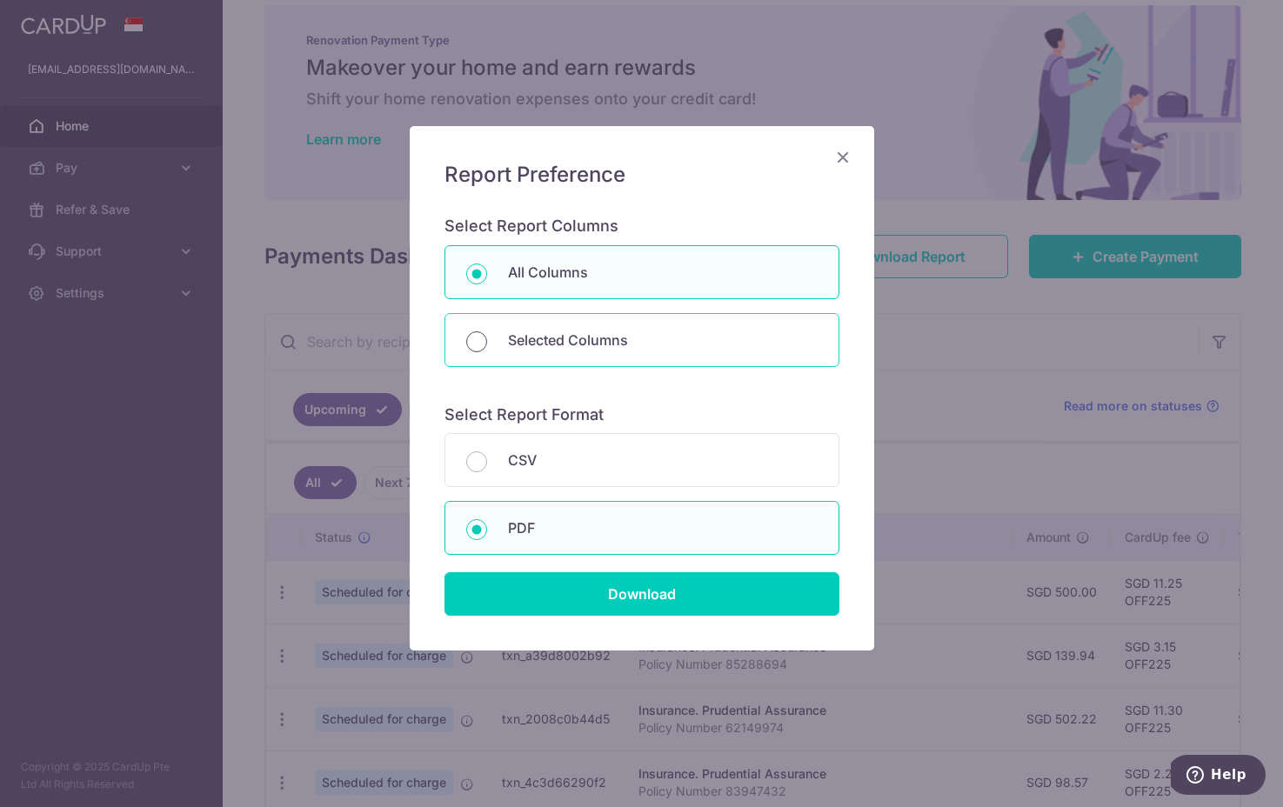
click at [481, 336] on input "Selected Columns" at bounding box center [476, 341] width 21 height 21
radio input "true"
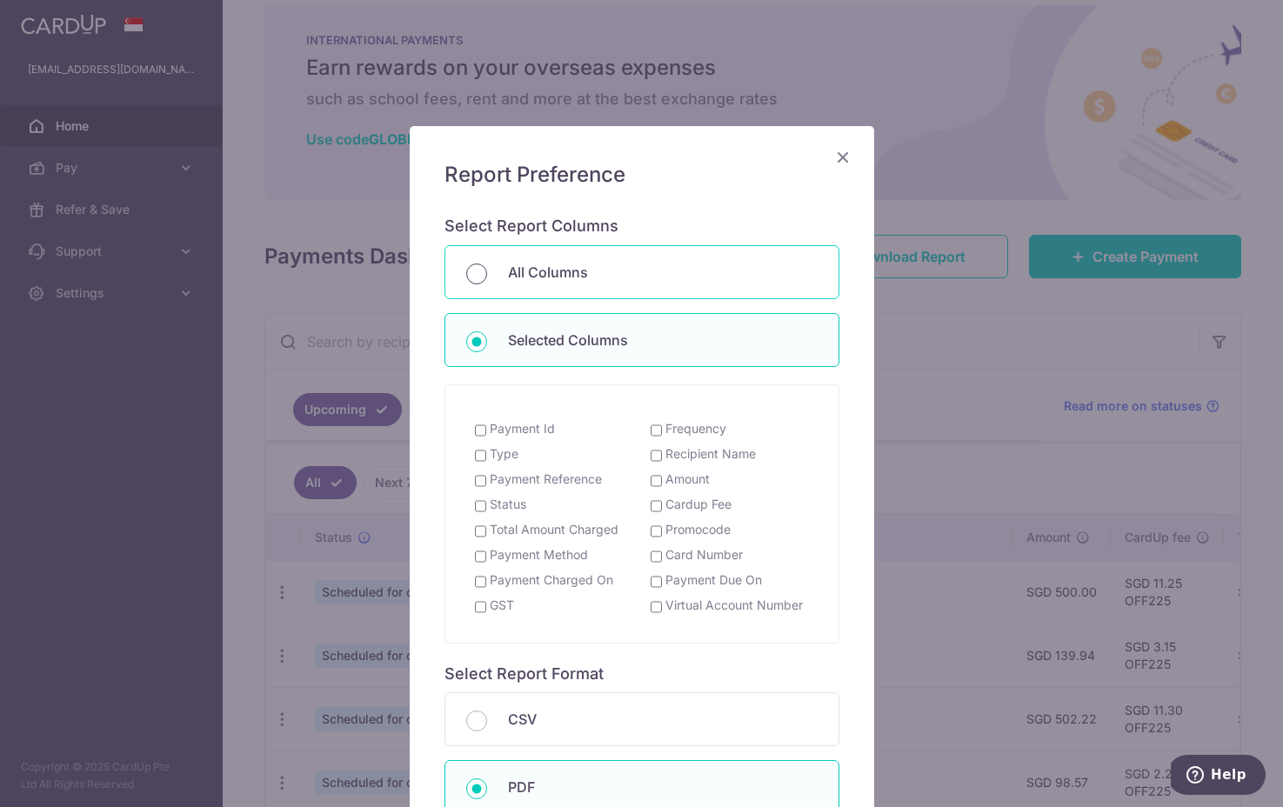
click at [470, 276] on input "All Columns" at bounding box center [476, 273] width 21 height 21
radio input "true"
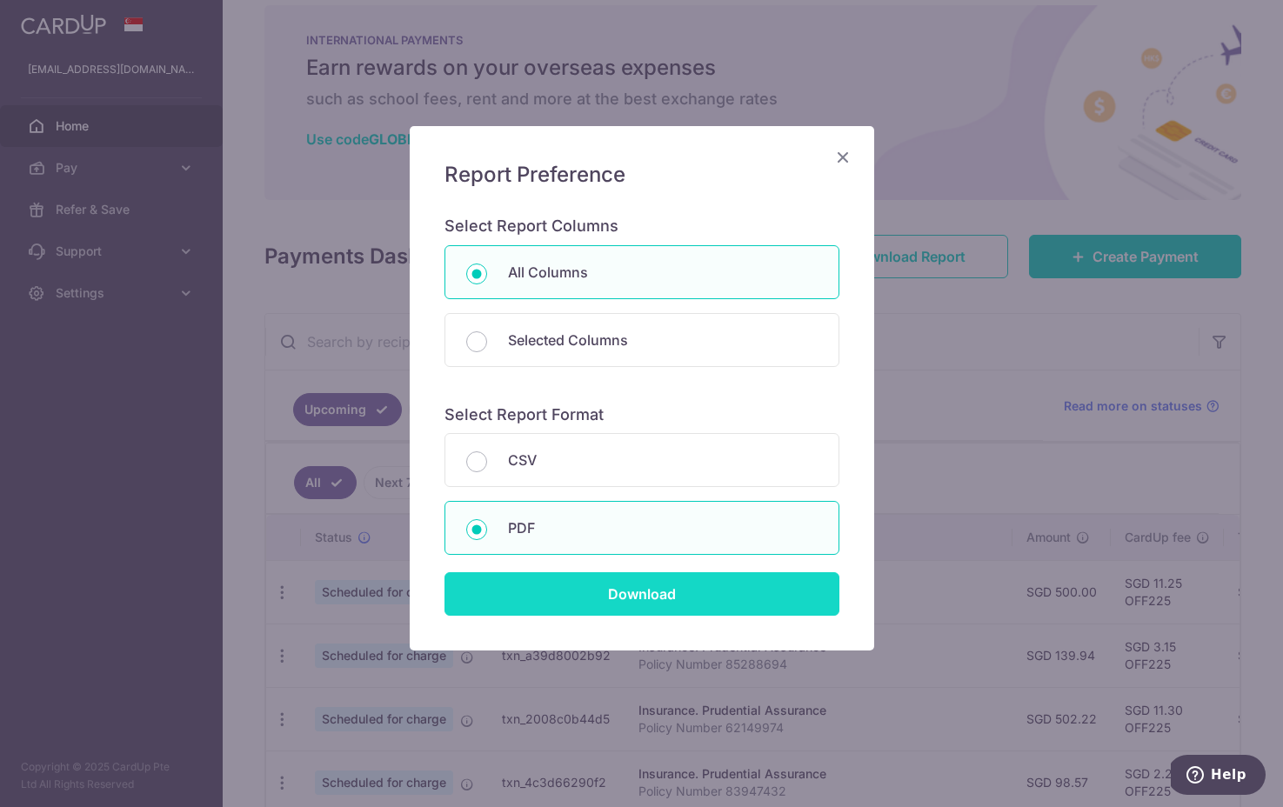
click at [610, 594] on input "Download" at bounding box center [641, 593] width 395 height 43
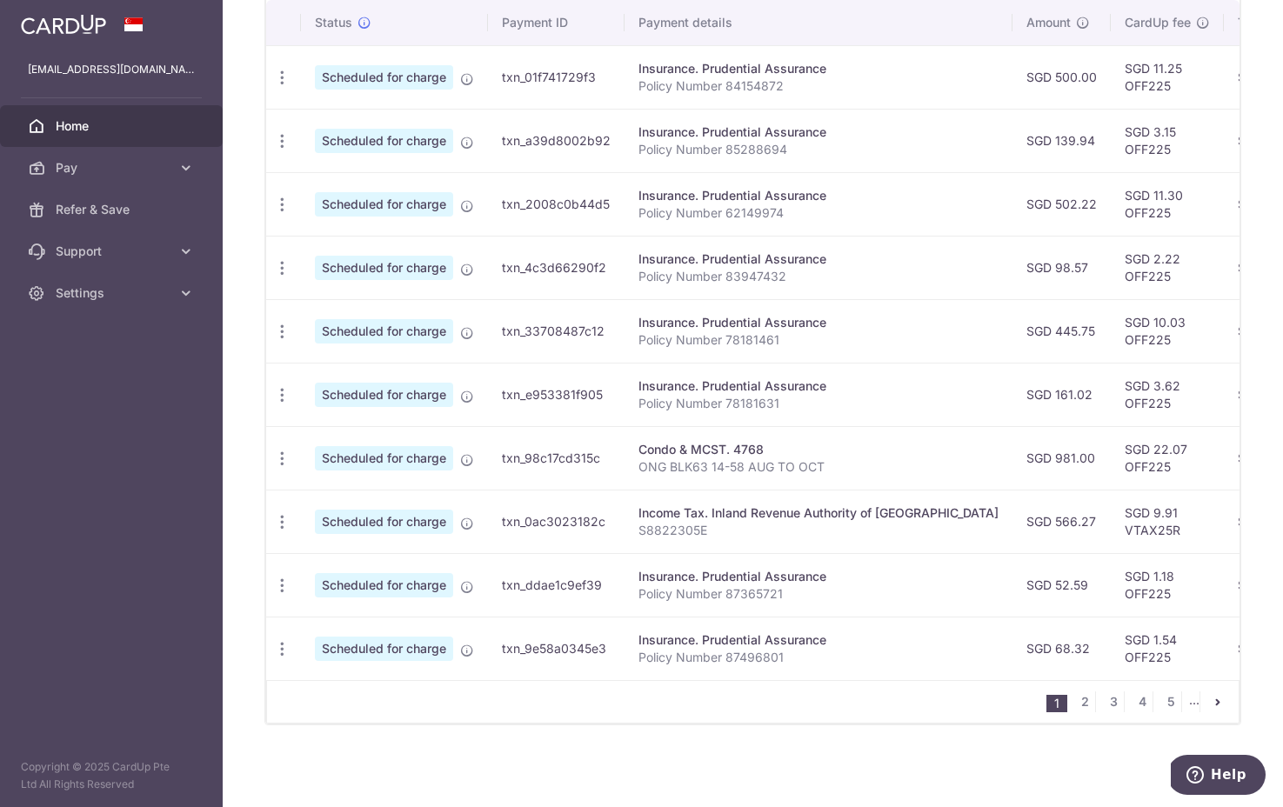
scroll to position [543, 0]
click at [72, 274] on link "Settings" at bounding box center [111, 293] width 223 height 42
click at [80, 381] on span "Logout" at bounding box center [113, 376] width 115 height 17
